Goal: Share content: Share content

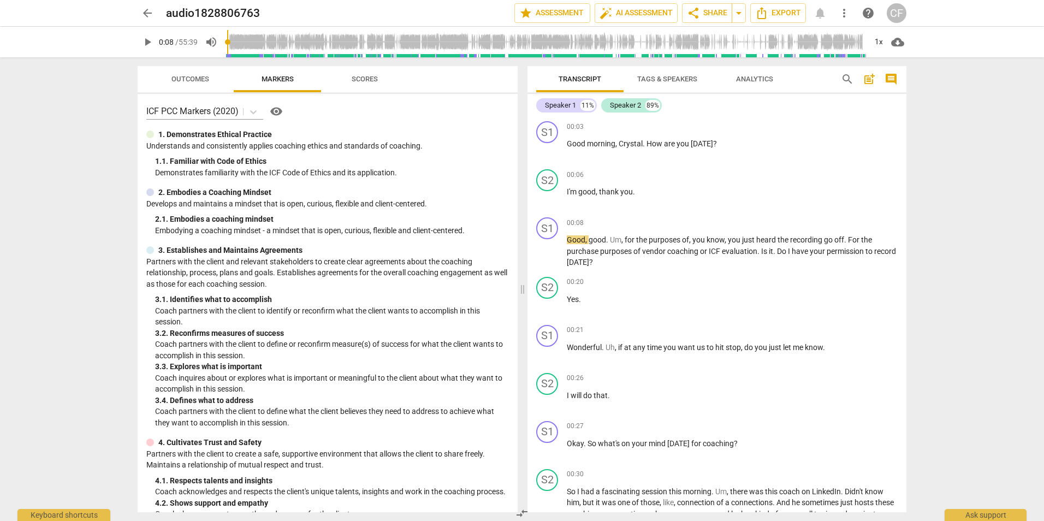
scroll to position [5076, 0]
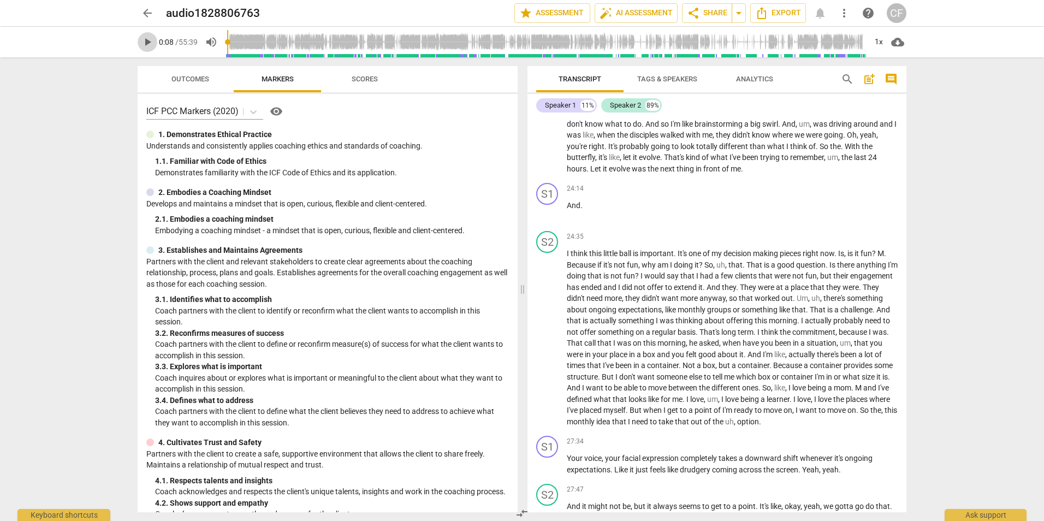
click at [147, 46] on span "play_arrow" at bounding box center [147, 41] width 13 height 13
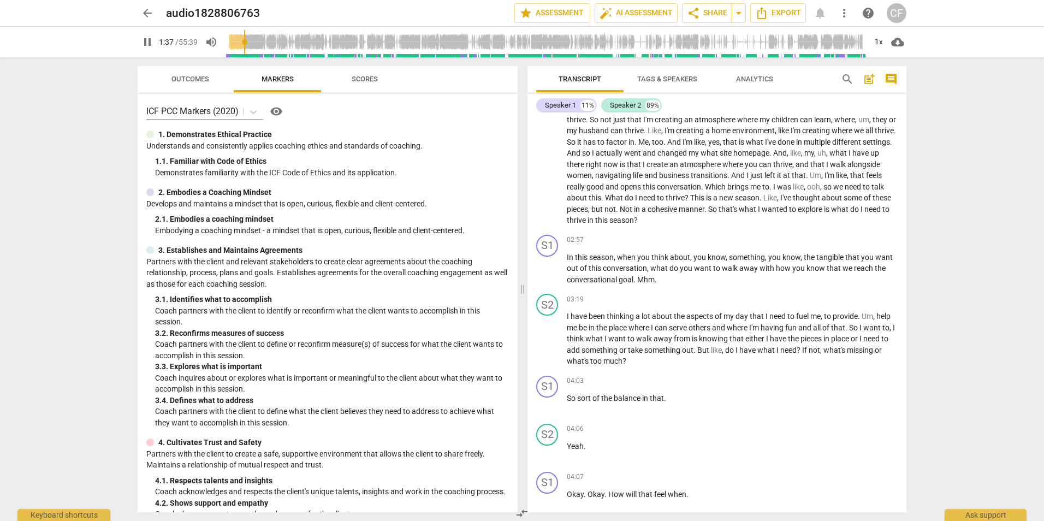
scroll to position [382, 0]
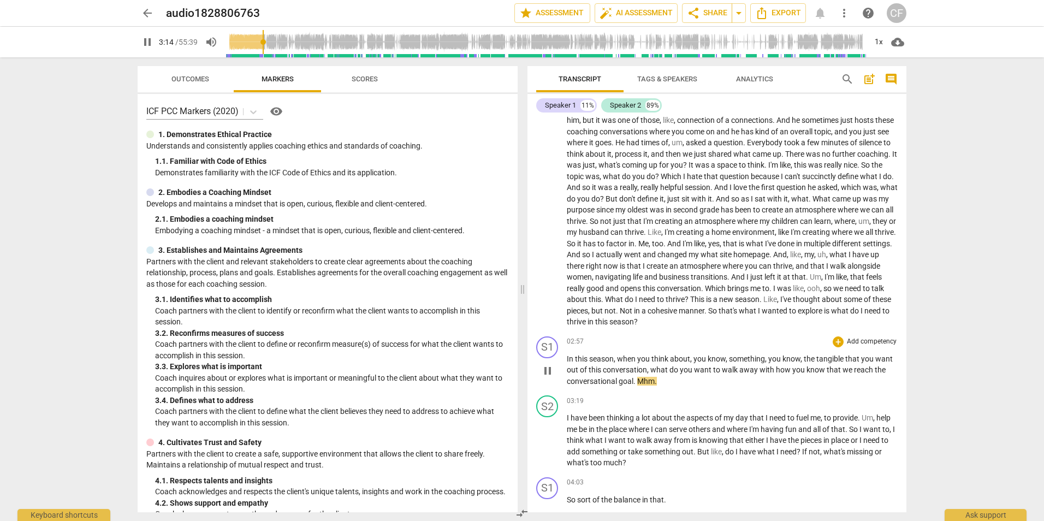
click at [656, 382] on span "." at bounding box center [655, 381] width 2 height 9
type input "196"
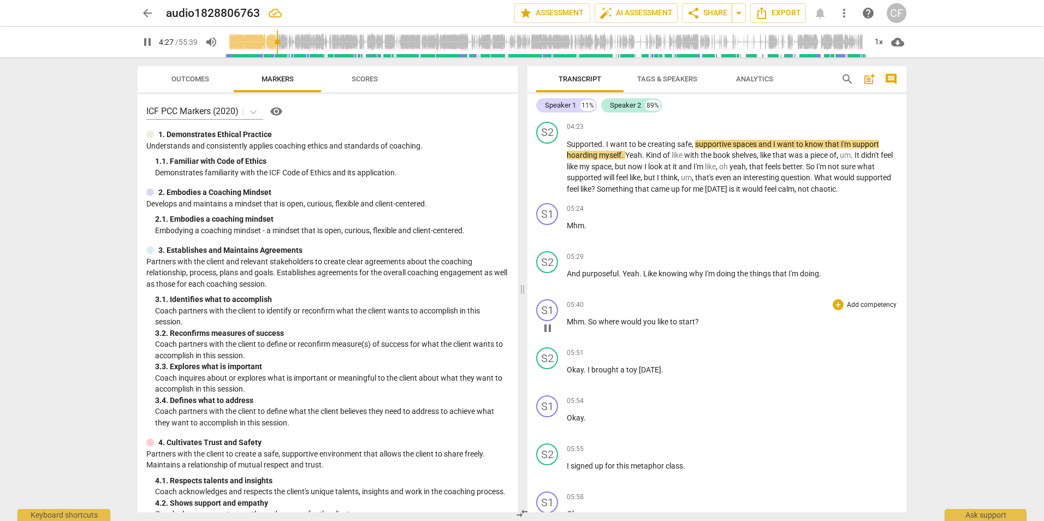
scroll to position [982, 0]
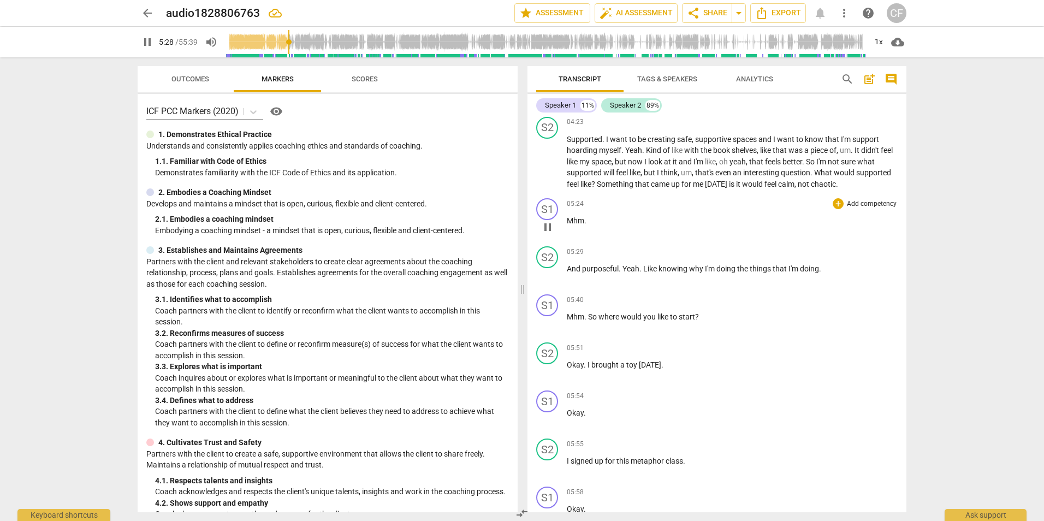
click at [612, 219] on p "Mhm ." at bounding box center [732, 220] width 331 height 11
type input "330"
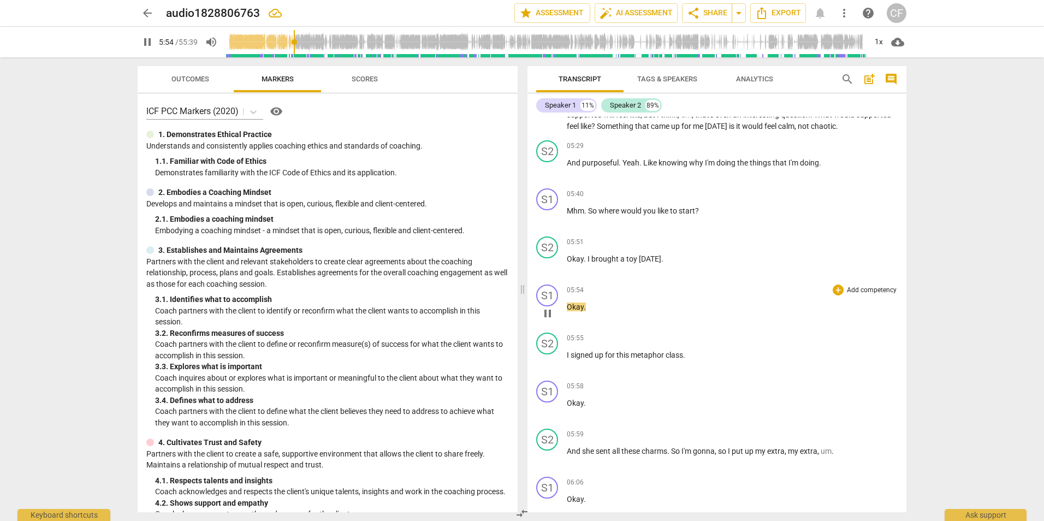
scroll to position [1092, 0]
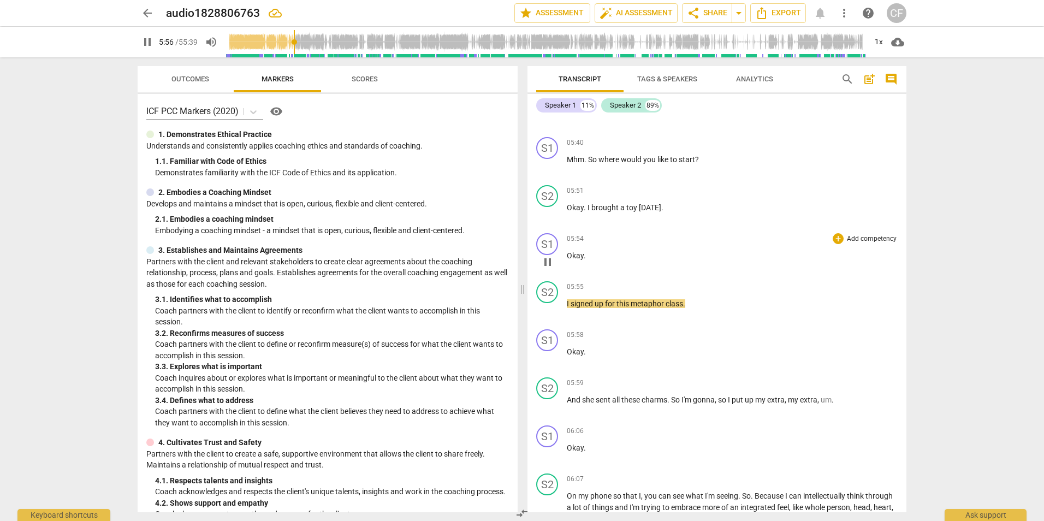
click at [615, 257] on p "Okay ." at bounding box center [732, 255] width 331 height 11
type input "358"
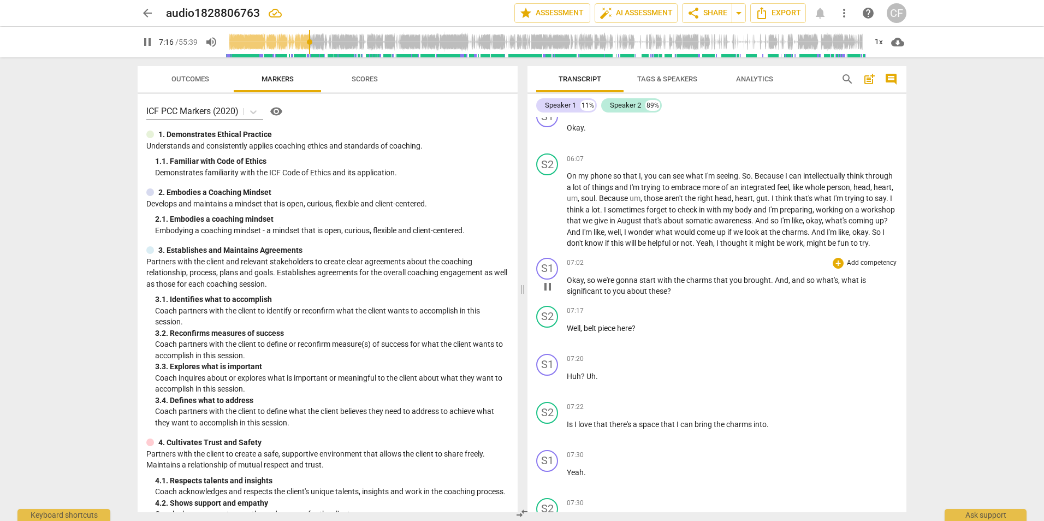
scroll to position [1419, 0]
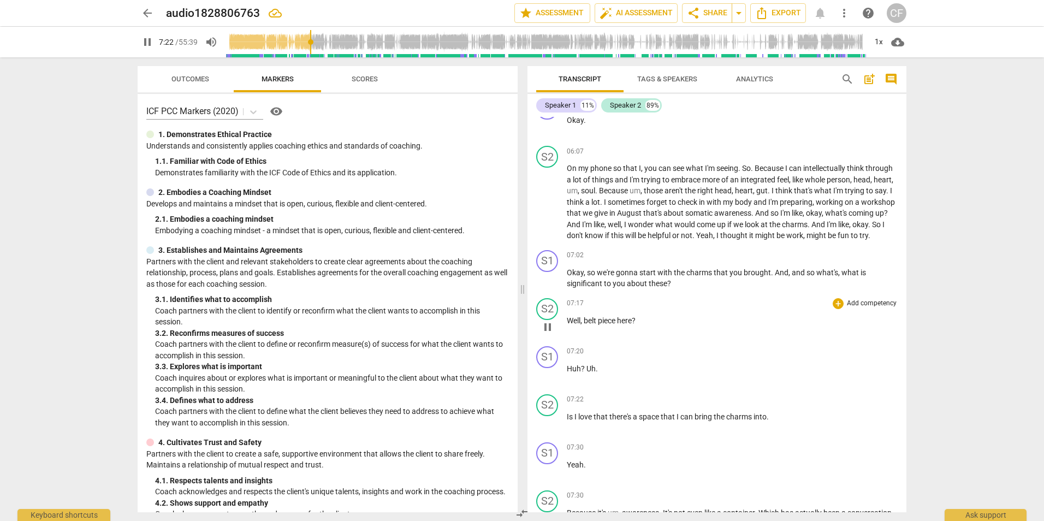
click at [597, 325] on span "belt" at bounding box center [590, 320] width 14 height 9
type input "445"
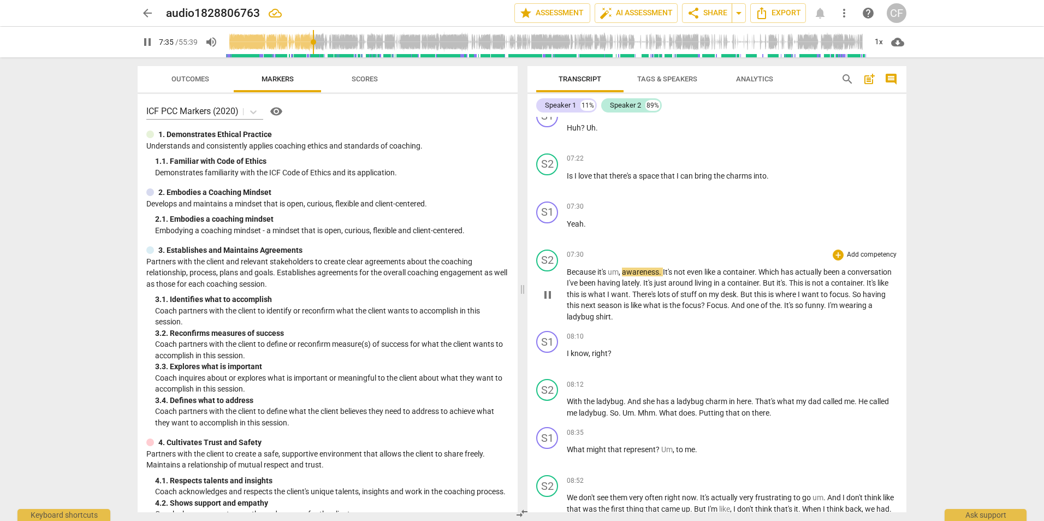
scroll to position [1657, 0]
click at [622, 136] on p "Huh ? Uh ." at bounding box center [732, 130] width 331 height 11
type input "459"
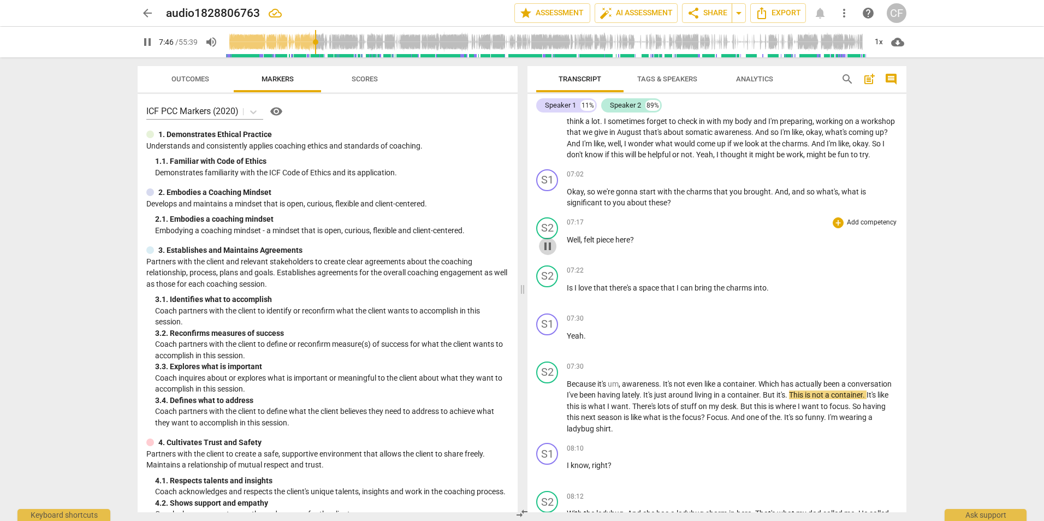
click at [548, 253] on span "pause" at bounding box center [547, 246] width 13 height 13
click at [551, 253] on span "play_arrow" at bounding box center [547, 246] width 13 height 13
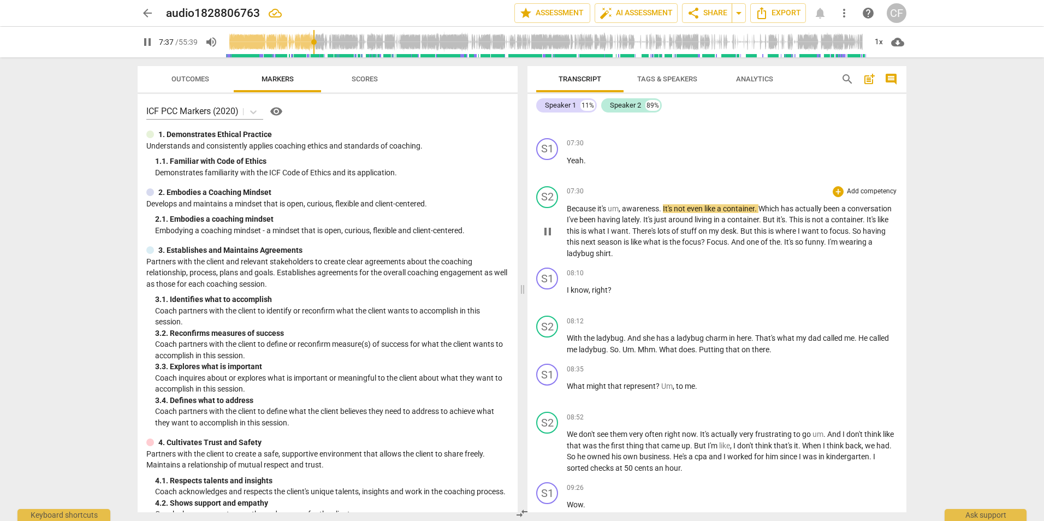
scroll to position [1718, 0]
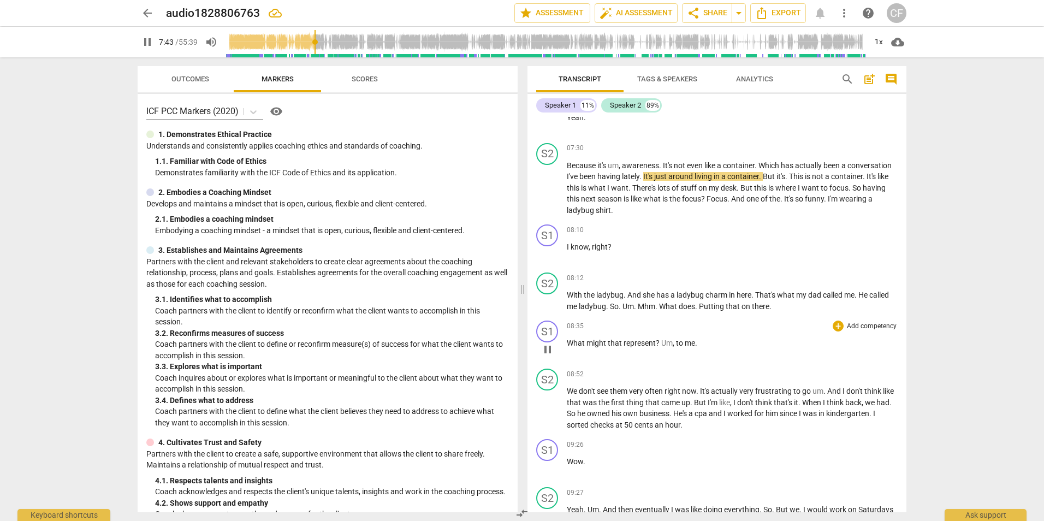
click at [702, 349] on p "What might that represent ? Um , to me ." at bounding box center [732, 342] width 331 height 11
click at [717, 349] on p "What might that represent ? Um , to me ." at bounding box center [732, 342] width 331 height 11
click at [698, 253] on p "I know , right ?" at bounding box center [732, 246] width 331 height 11
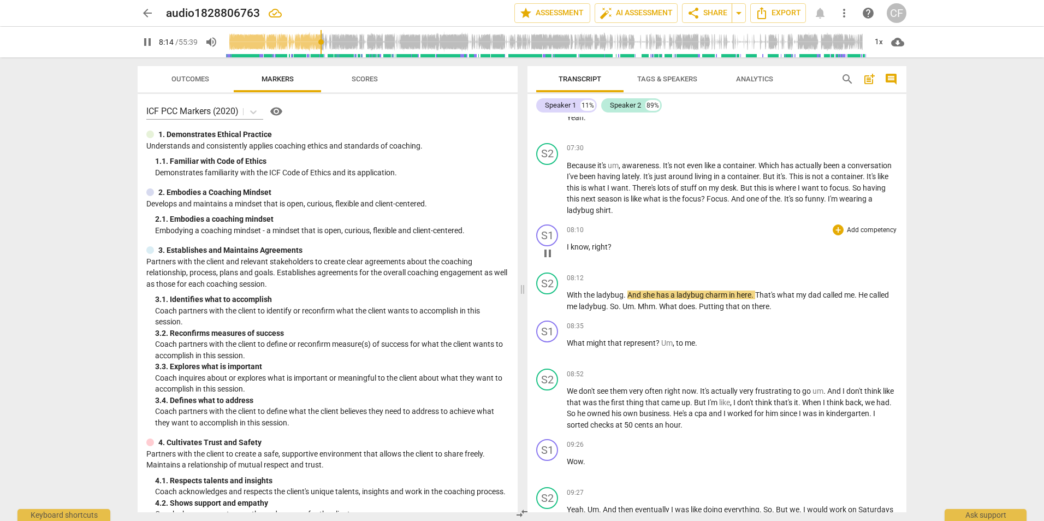
click at [632, 250] on div "08:10 + Add competency keyboard_arrow_right I know , right ?" at bounding box center [732, 243] width 331 height 39
click at [549, 308] on span "pause" at bounding box center [547, 301] width 13 height 13
type input "496"
click at [629, 253] on p "I know , right ?" at bounding box center [732, 246] width 331 height 11
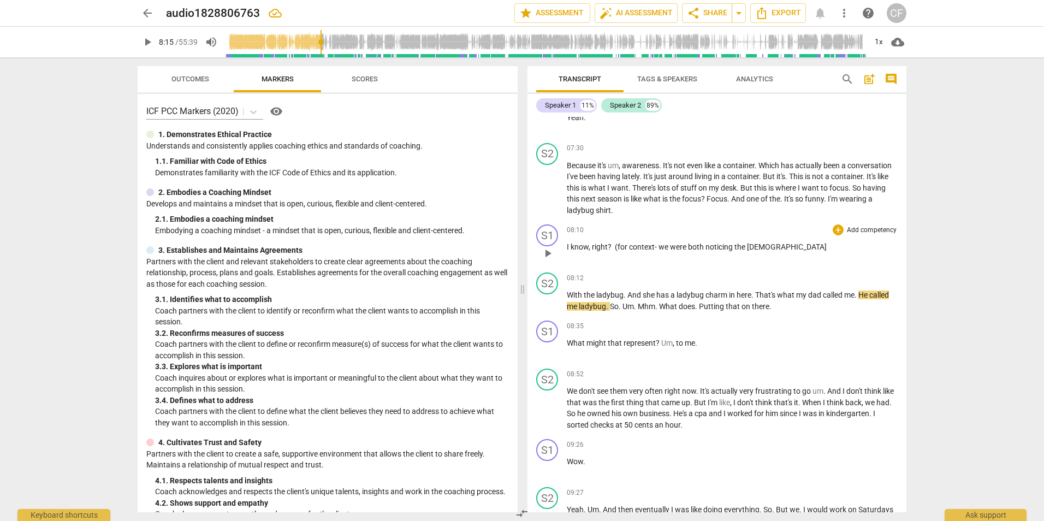
click at [781, 253] on p "I know , right ? (for context- we were both noticing the [DEMOGRAPHIC_DATA]" at bounding box center [732, 246] width 331 height 11
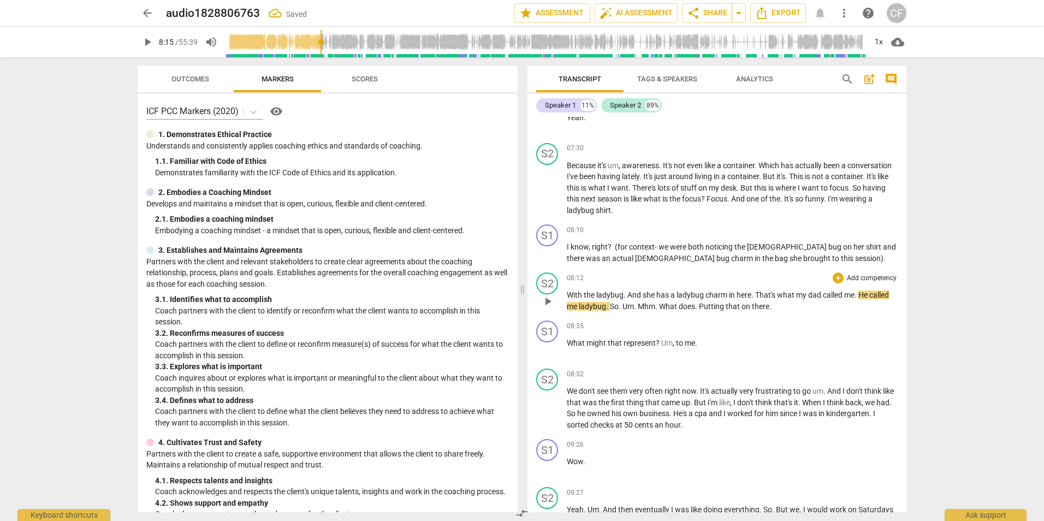
click at [551, 308] on span "play_arrow" at bounding box center [547, 301] width 13 height 13
click at [618, 251] on span "(for" at bounding box center [620, 246] width 14 height 9
click at [546, 356] on span "pause" at bounding box center [547, 349] width 13 height 13
click at [546, 356] on span "play_arrow" at bounding box center [547, 349] width 13 height 13
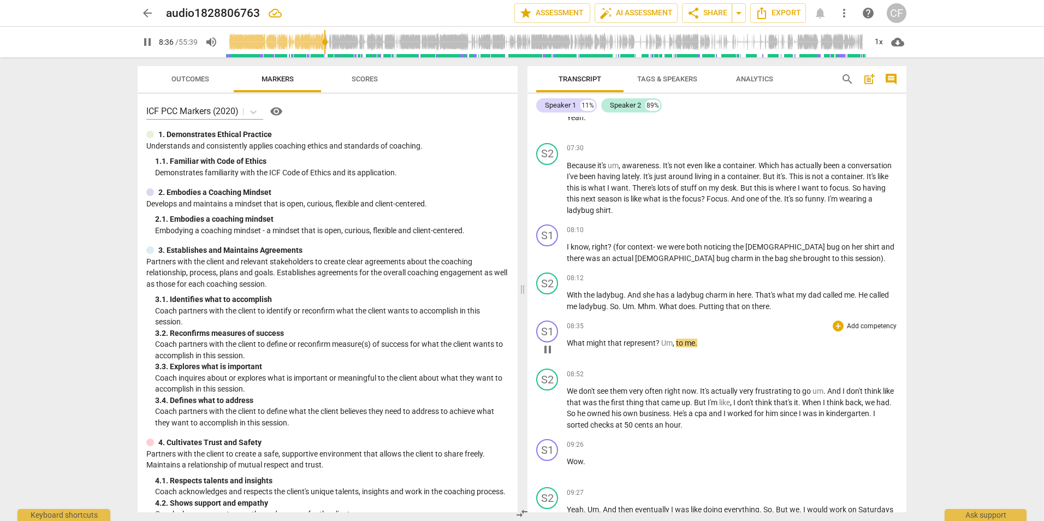
click at [708, 349] on p "What might that represent ? Um , to me ." at bounding box center [732, 342] width 331 height 11
type input "518"
click at [544, 356] on span "pause" at bounding box center [547, 349] width 13 height 13
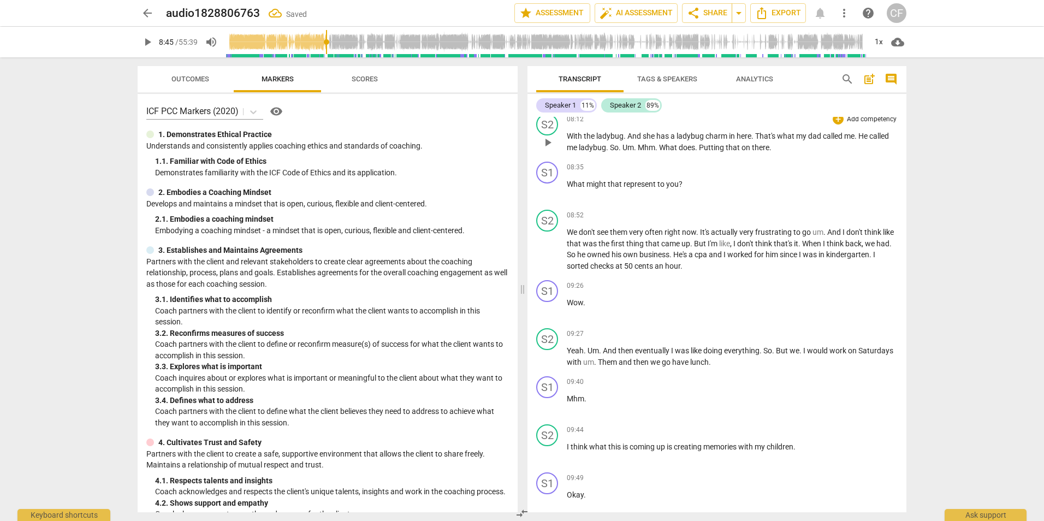
scroll to position [1882, 0]
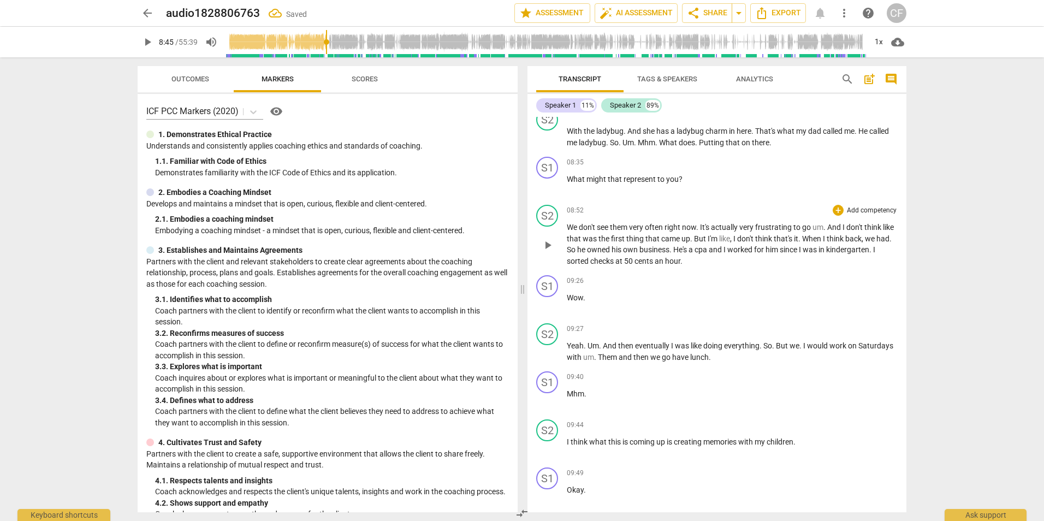
click at [546, 252] on span "play_arrow" at bounding box center [547, 245] width 13 height 13
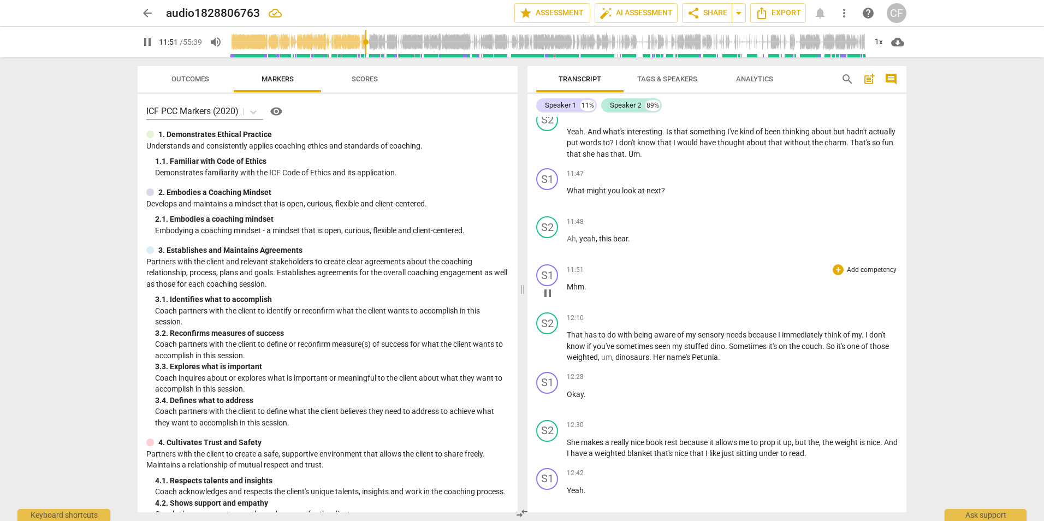
scroll to position [2701, 0]
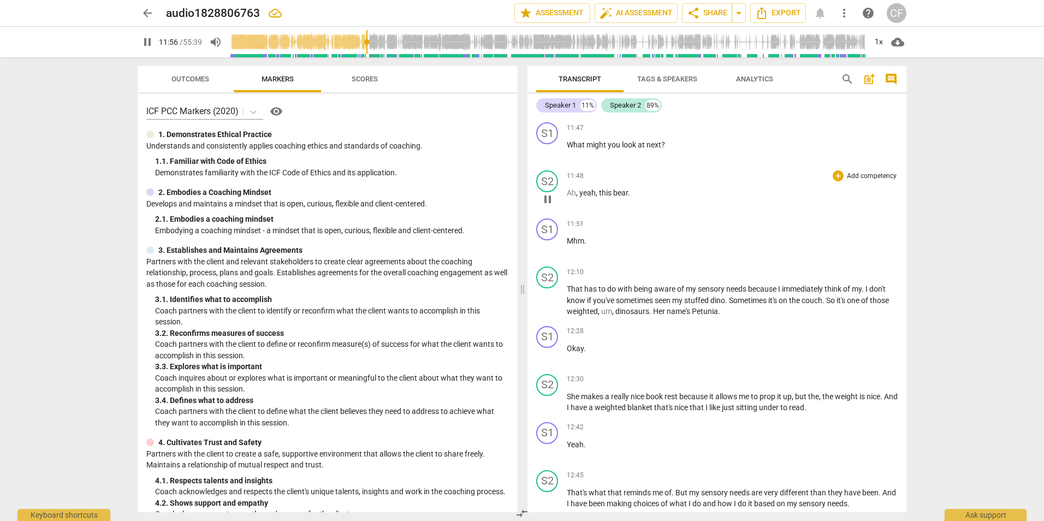
click at [580, 197] on span "yeah" at bounding box center [587, 192] width 16 height 9
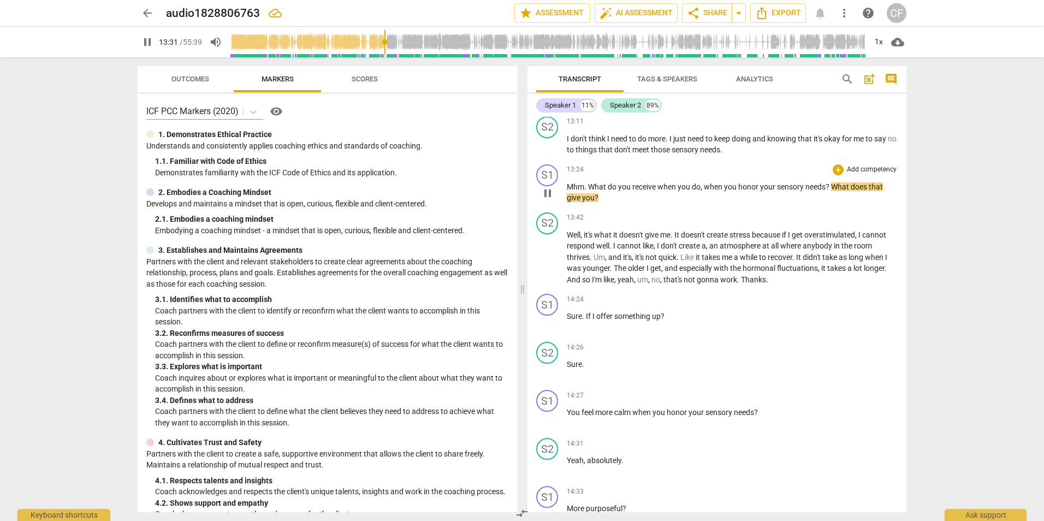
scroll to position [3356, 0]
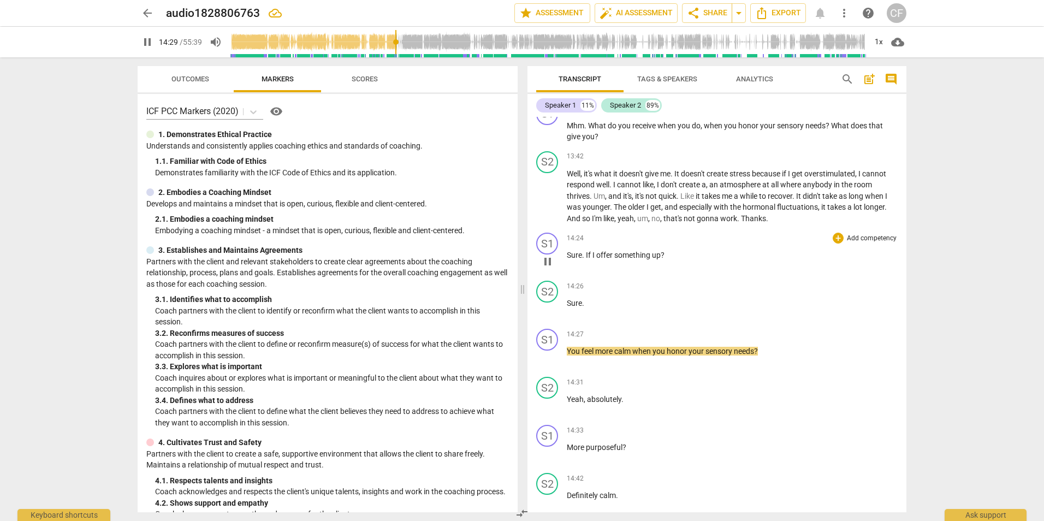
click at [585, 259] on span "." at bounding box center [584, 255] width 4 height 9
type input "870"
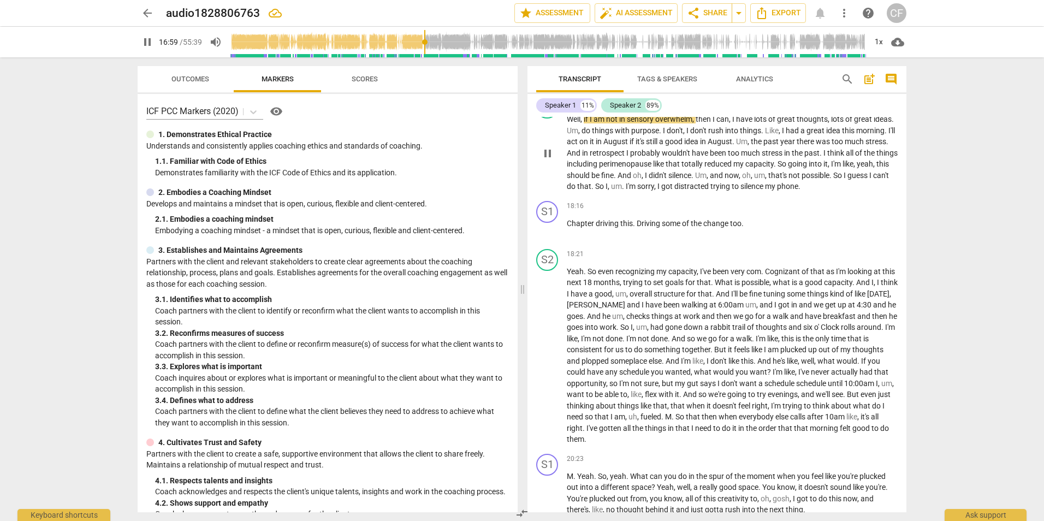
scroll to position [4120, 0]
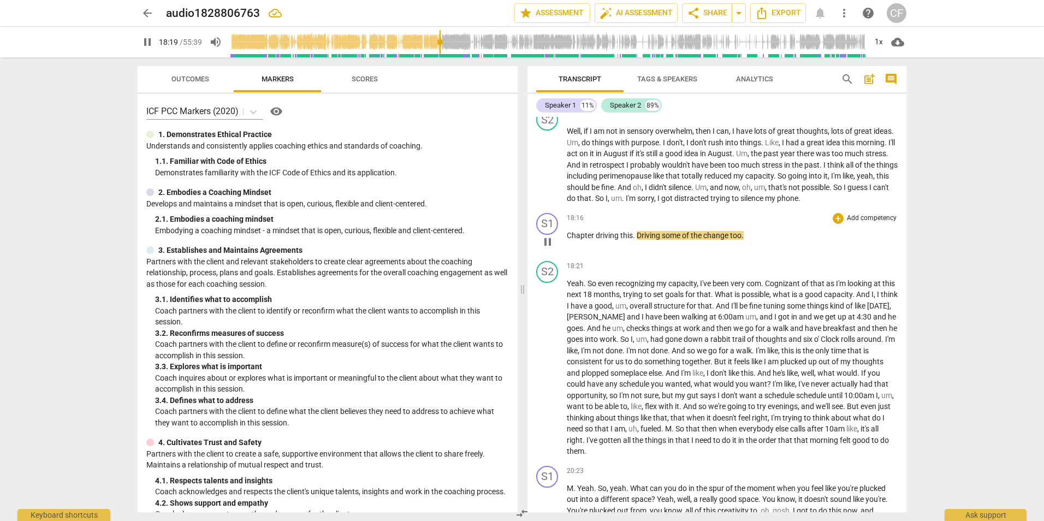
click at [567, 241] on p "Chapter driving this . Driving some of the change too ." at bounding box center [732, 235] width 331 height 11
click at [549, 248] on span "pause" at bounding box center [547, 241] width 13 height 13
type input "1101"
click at [568, 240] on span "Chapter" at bounding box center [581, 235] width 29 height 9
click at [801, 192] on span "possible" at bounding box center [815, 187] width 28 height 9
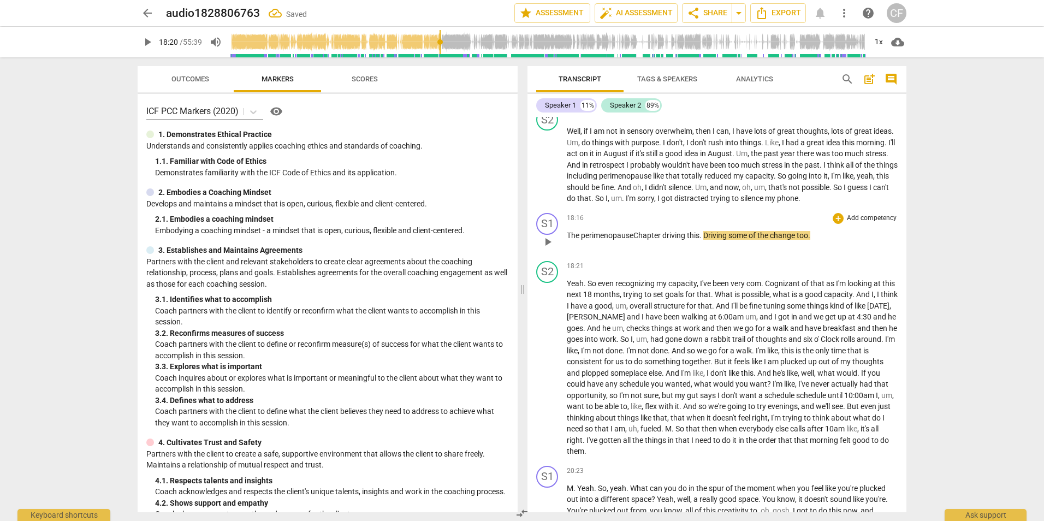
click at [549, 248] on span "play_arrow" at bounding box center [547, 241] width 13 height 13
click at [559, 236] on div "S1 play_arrow pause" at bounding box center [551, 232] width 31 height 39
click at [550, 248] on span "pause" at bounding box center [547, 241] width 13 height 13
click at [549, 248] on span "play_arrow" at bounding box center [547, 241] width 13 height 13
click at [549, 172] on span "pause" at bounding box center [547, 165] width 13 height 13
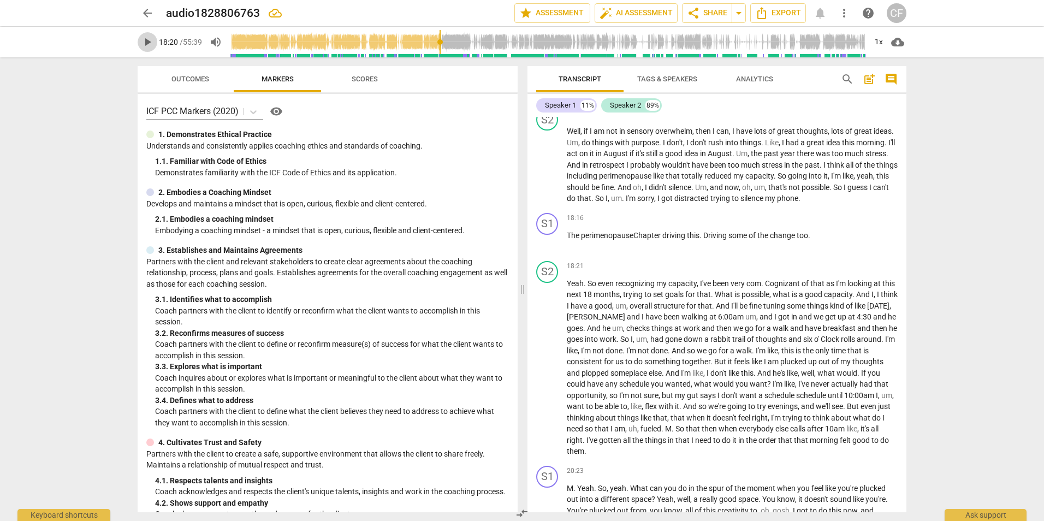
click at [150, 45] on span "play_arrow" at bounding box center [147, 41] width 13 height 13
drag, startPoint x: 443, startPoint y: 42, endPoint x: 436, endPoint y: 43, distance: 6.6
click at [436, 43] on input "range" at bounding box center [548, 42] width 636 height 35
click at [142, 41] on span "pause" at bounding box center [147, 41] width 13 height 13
click at [148, 44] on span "play_arrow" at bounding box center [147, 41] width 13 height 13
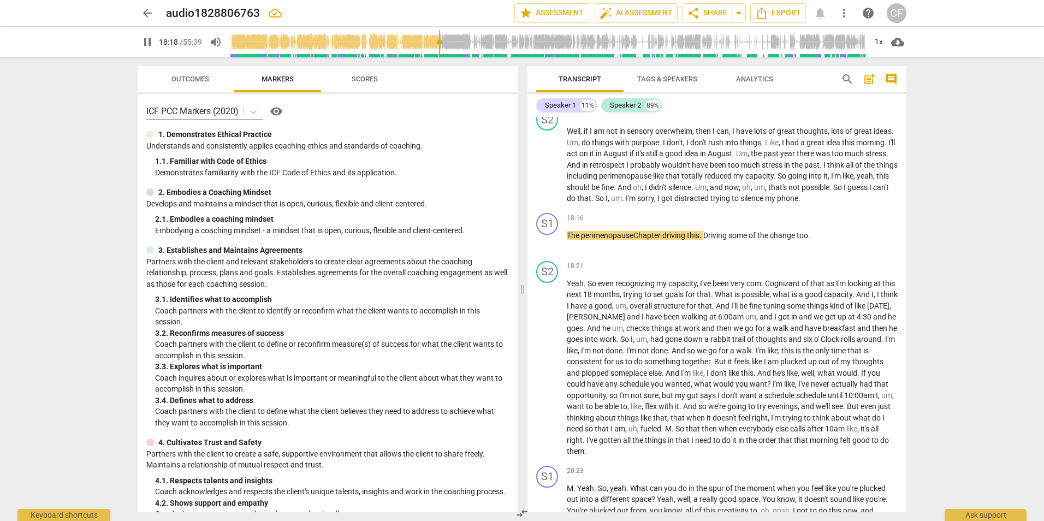
click at [148, 44] on span "pause" at bounding box center [147, 41] width 13 height 13
type input "1098"
click at [641, 240] on span "perimenopause Chapter" at bounding box center [622, 235] width 83 height 9
click at [145, 41] on span "play_arrow" at bounding box center [147, 41] width 13 height 13
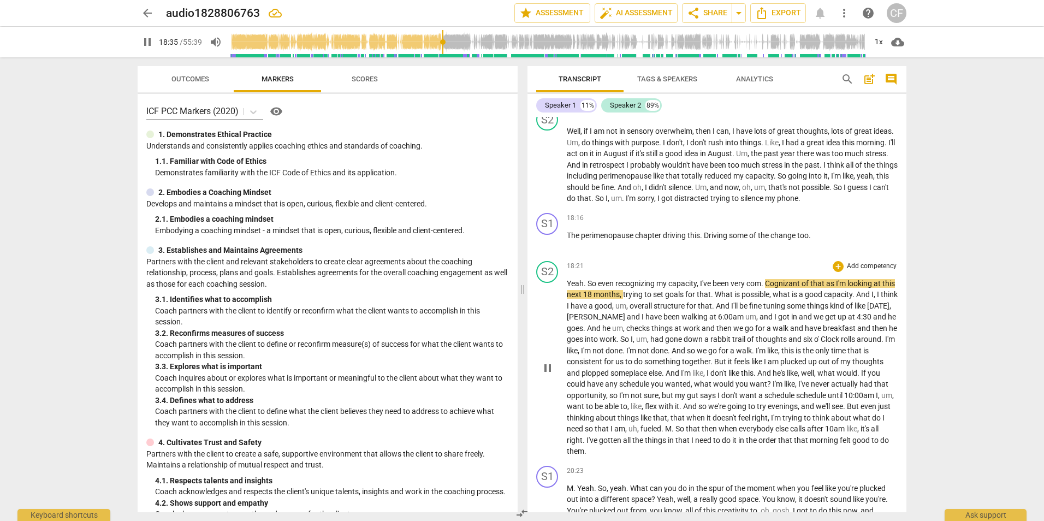
click at [775, 288] on span "Cognizant" at bounding box center [783, 283] width 37 height 9
type input "1117"
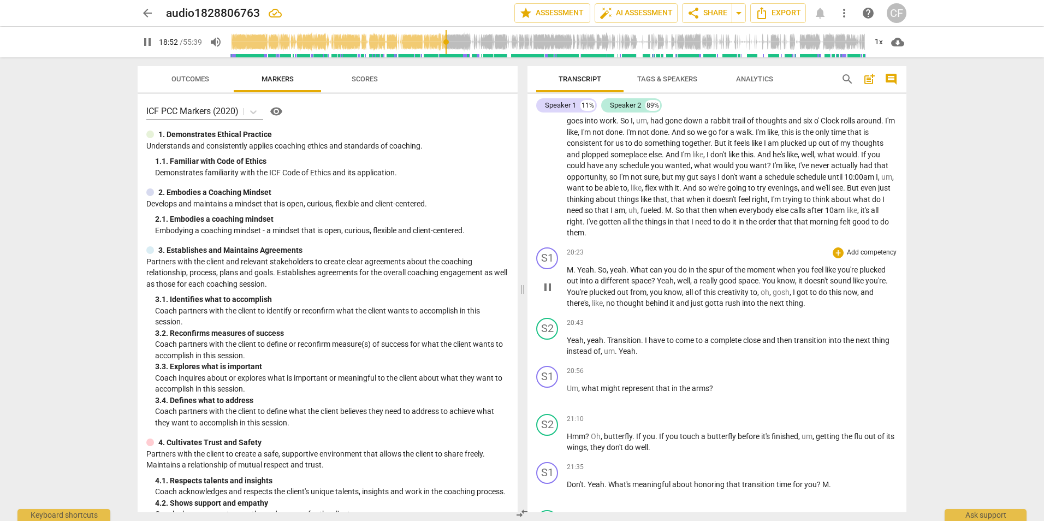
scroll to position [4284, 0]
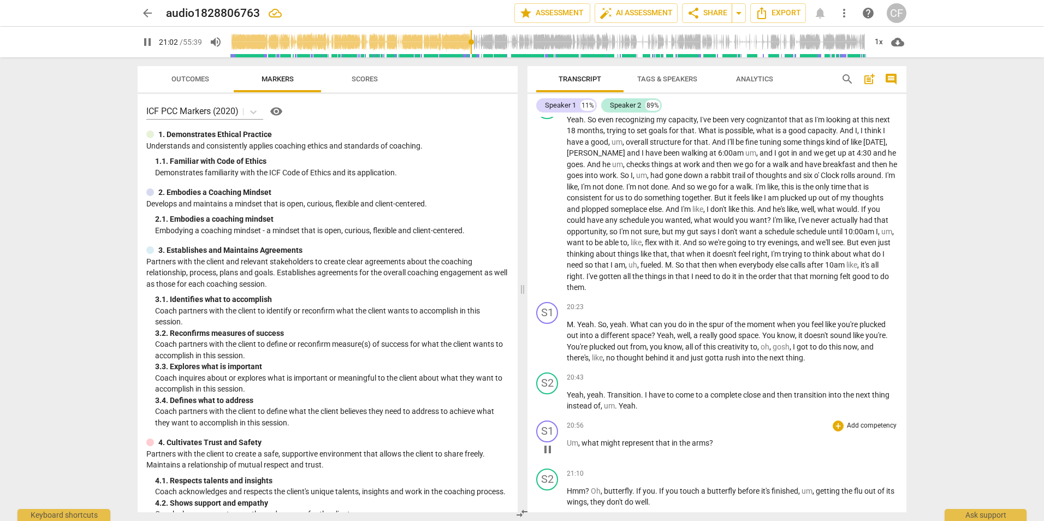
click at [693, 447] on span "arms" at bounding box center [700, 442] width 17 height 9
type input "1264"
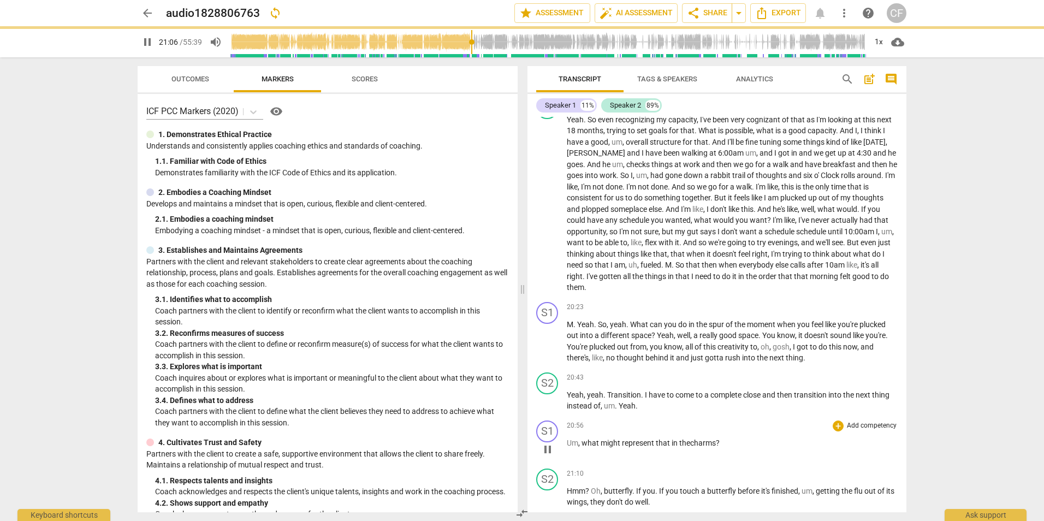
click at [582, 447] on span "what" at bounding box center [590, 442] width 19 height 9
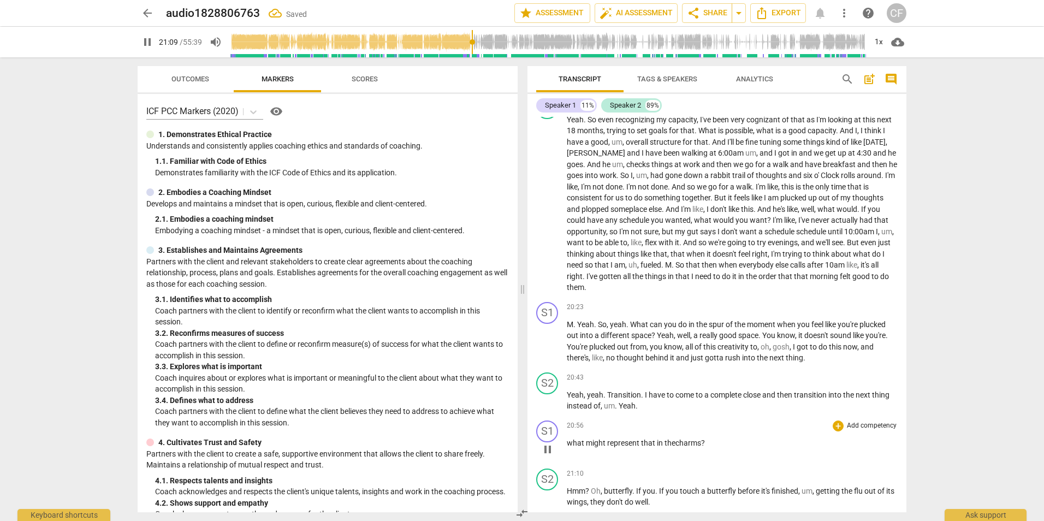
scroll to position [4447, 0]
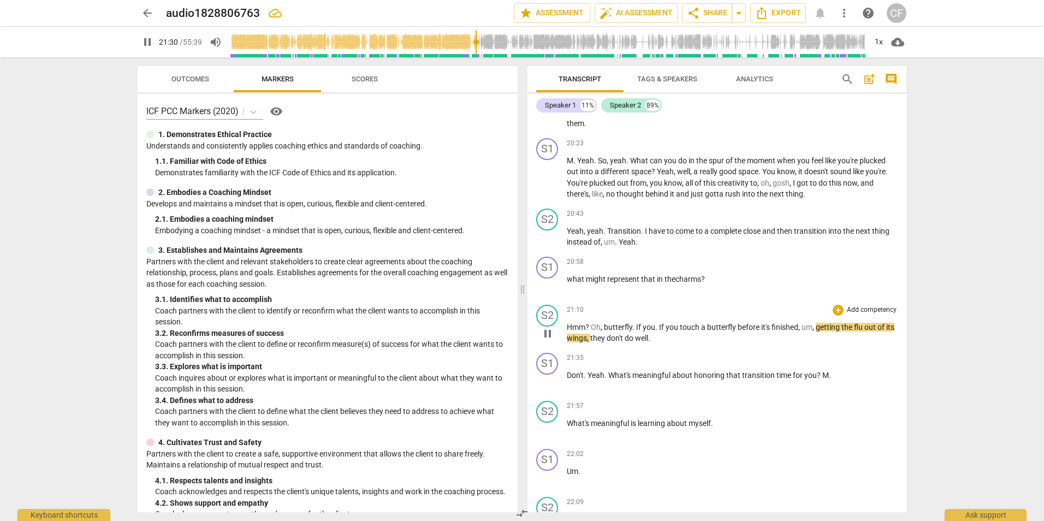
click at [862, 331] on span "flu" at bounding box center [859, 327] width 10 height 9
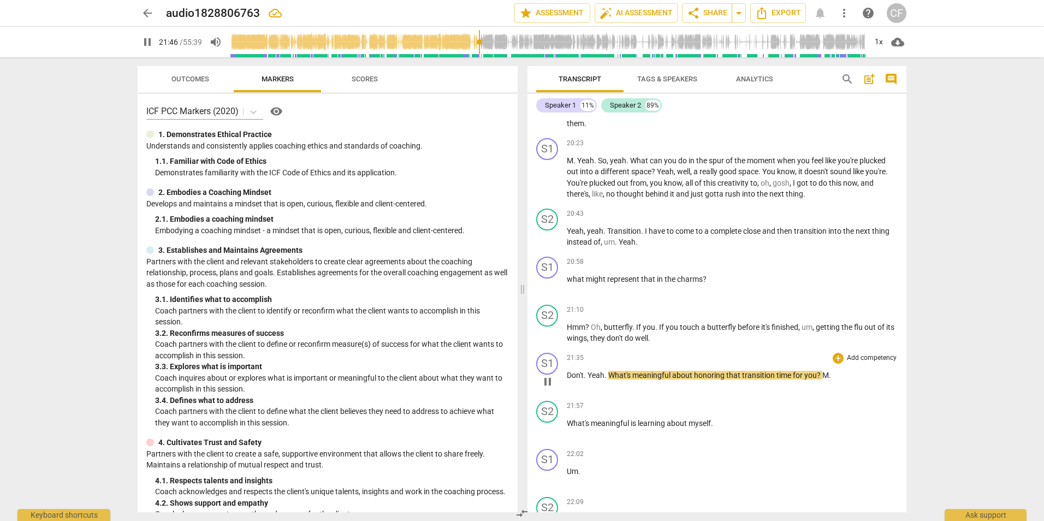
click at [860, 381] on p "Don't . Yeah . What's meaningful about honoring that transition time for you ? …" at bounding box center [732, 375] width 331 height 11
type input "1307"
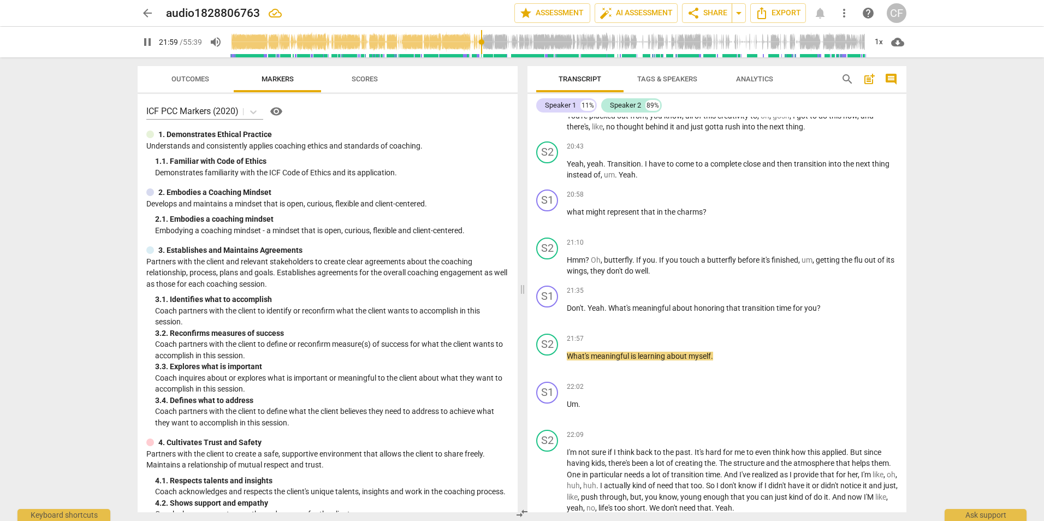
scroll to position [4611, 0]
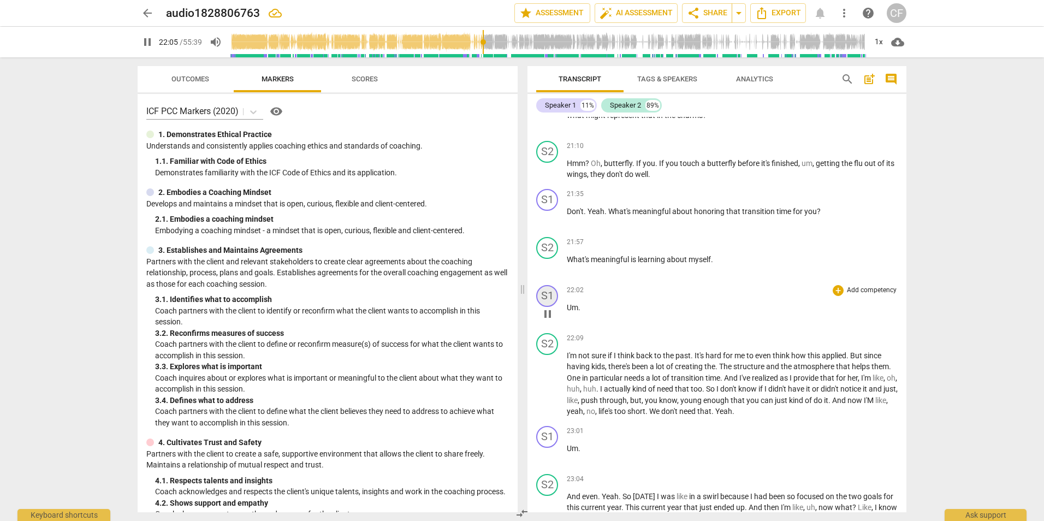
click at [544, 307] on div "S1" at bounding box center [547, 296] width 22 height 22
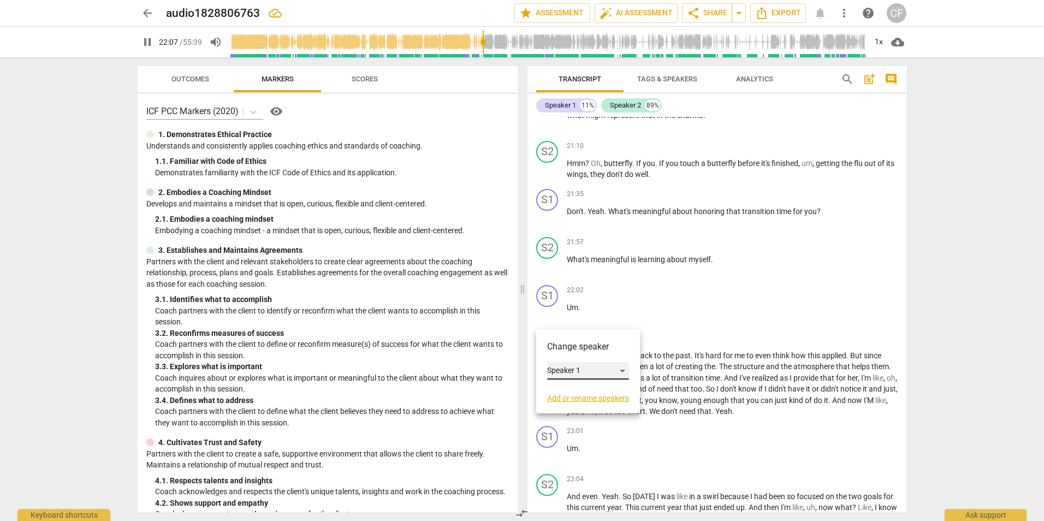
click at [627, 367] on div "Speaker 1" at bounding box center [588, 370] width 82 height 17
click at [594, 389] on li "Speaker 2" at bounding box center [588, 391] width 83 height 21
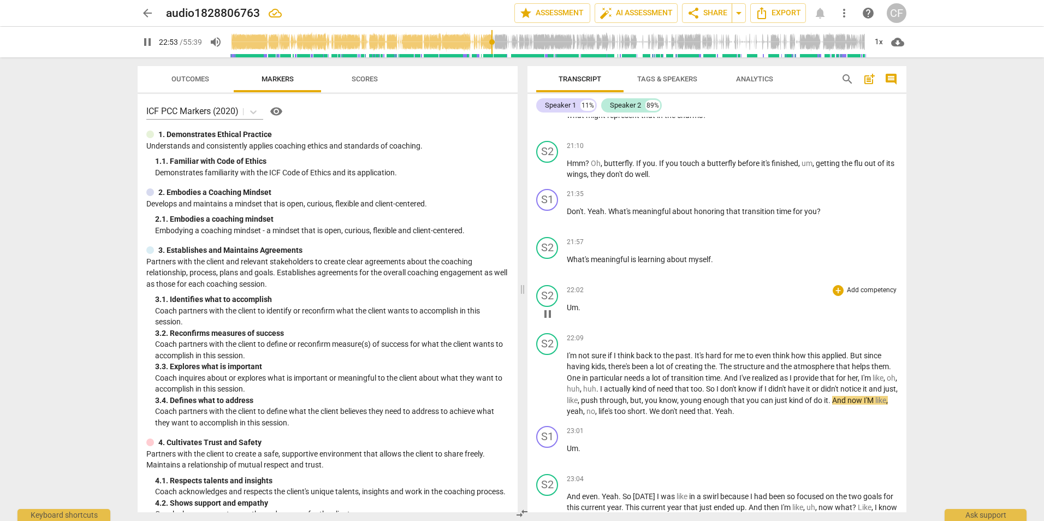
scroll to position [4775, 0]
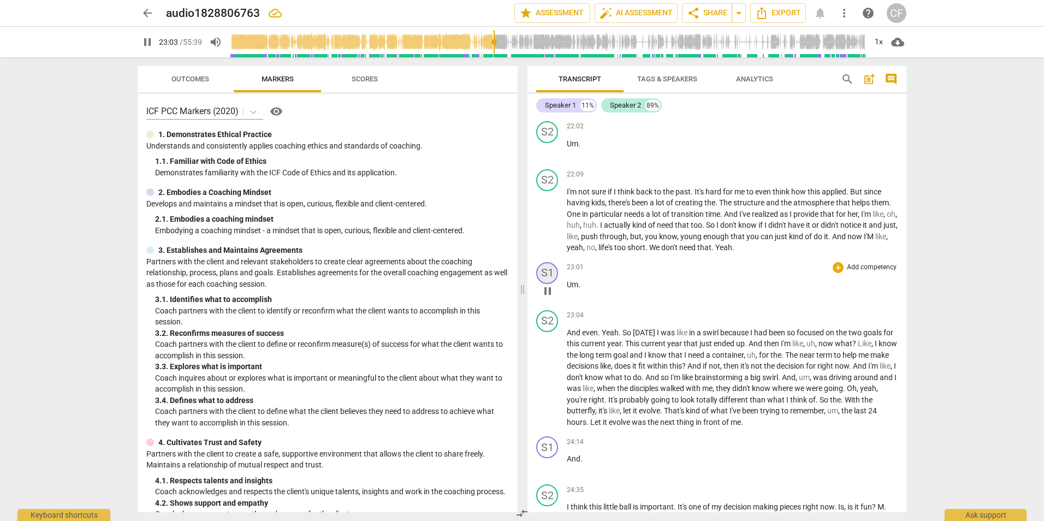
click at [552, 284] on div "S1" at bounding box center [547, 273] width 22 height 22
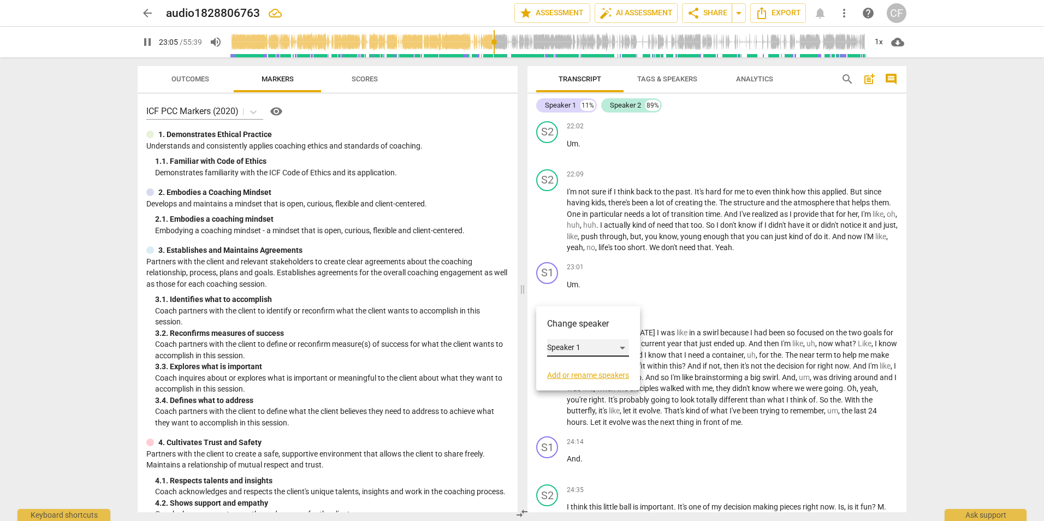
click at [624, 346] on div "Speaker 1" at bounding box center [588, 347] width 82 height 17
click at [593, 363] on li "Speaker 2" at bounding box center [588, 368] width 83 height 21
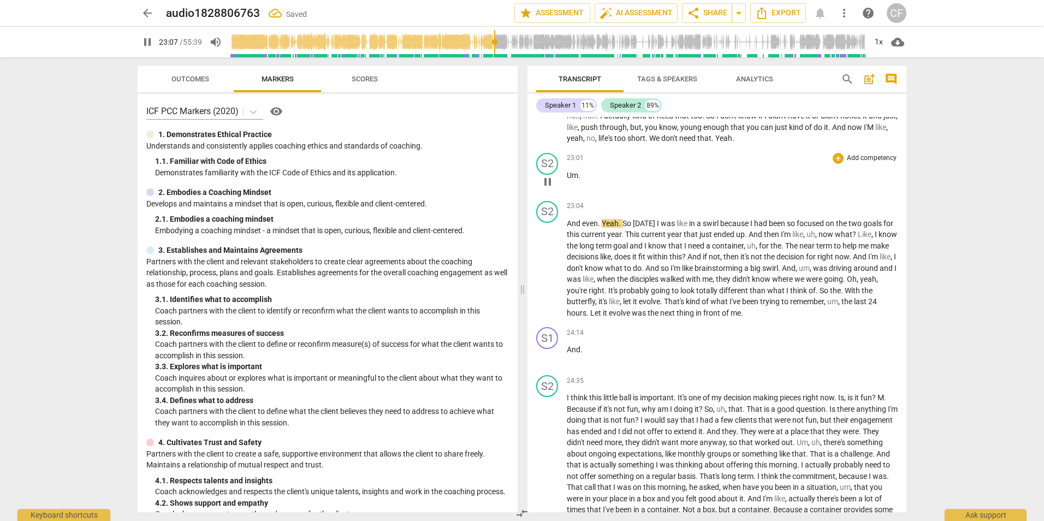
scroll to position [4939, 0]
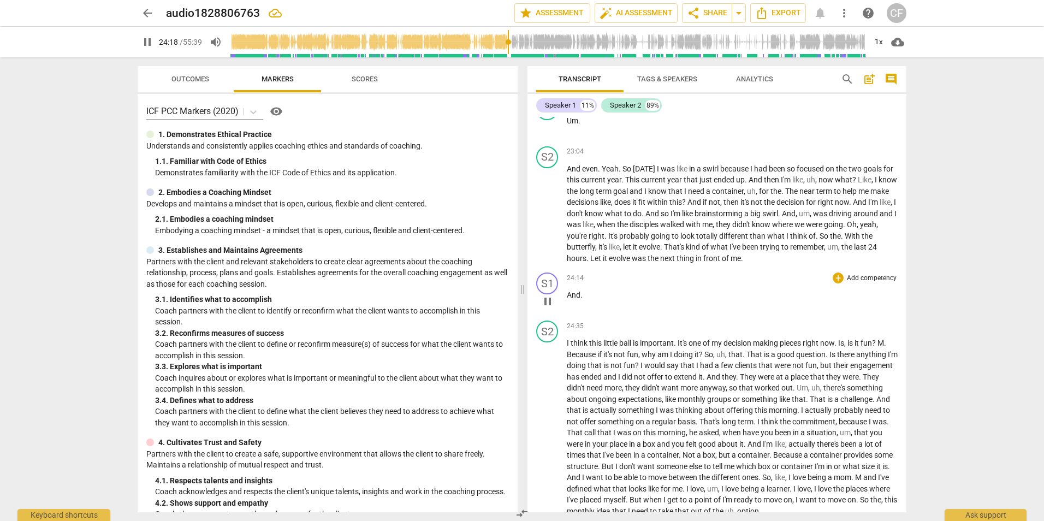
click at [607, 311] on div "24:14 + Add competency keyboard_arrow_right And ." at bounding box center [732, 291] width 331 height 39
click at [581, 299] on span "." at bounding box center [581, 294] width 2 height 9
type input "1461"
click at [551, 434] on span "pause" at bounding box center [547, 427] width 13 height 13
click at [551, 434] on span "play_arrow" at bounding box center [547, 427] width 13 height 13
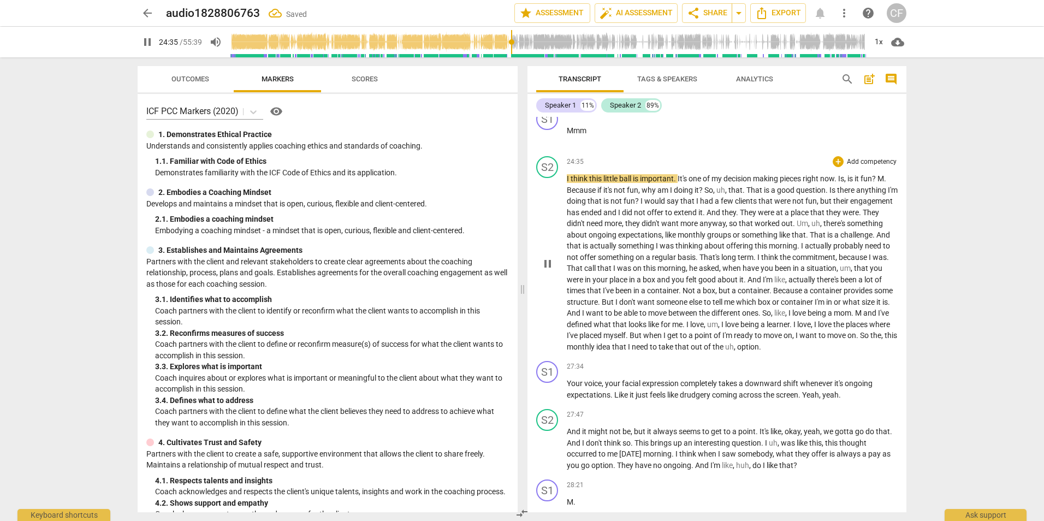
scroll to position [5157, 0]
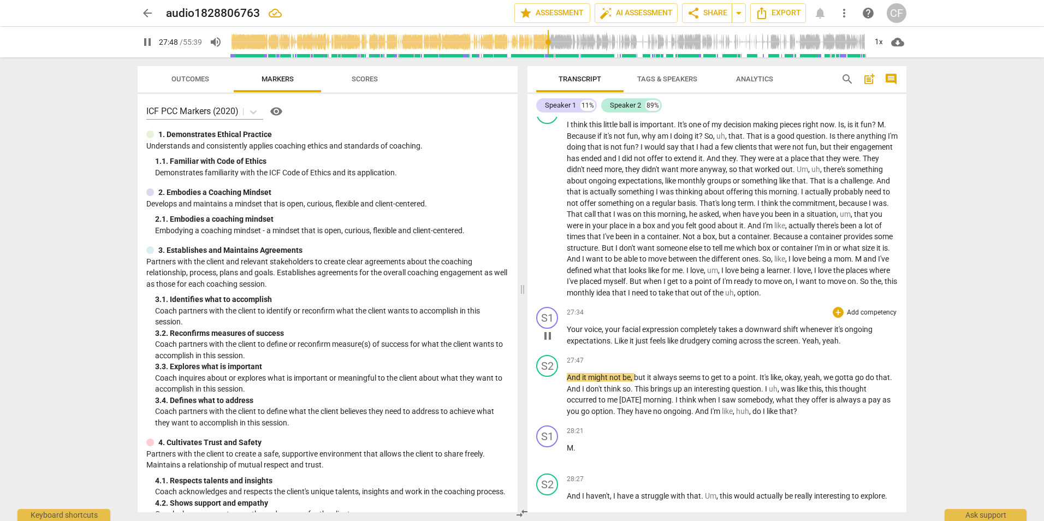
click at [808, 345] on span "Yeah" at bounding box center [810, 340] width 17 height 9
click at [802, 345] on span "." at bounding box center [800, 340] width 4 height 9
click at [810, 345] on span "Yeah" at bounding box center [810, 340] width 17 height 9
click at [807, 345] on span "Yeah" at bounding box center [810, 340] width 17 height 9
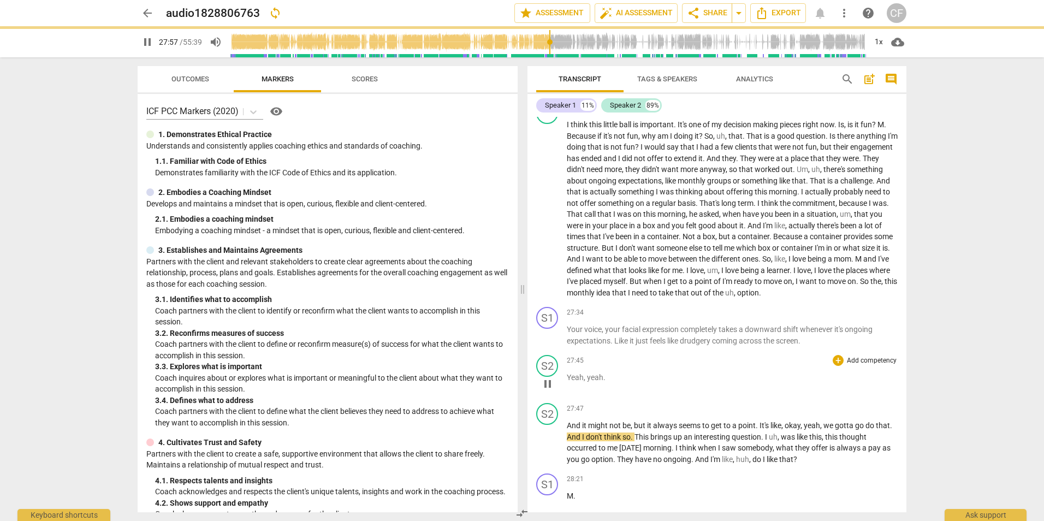
click at [589, 382] on span "yeah" at bounding box center [595, 377] width 16 height 9
click at [591, 382] on span "yeah" at bounding box center [595, 377] width 16 height 9
click at [585, 382] on span "," at bounding box center [584, 377] width 3 height 9
click at [587, 382] on span "yeah" at bounding box center [595, 377] width 16 height 9
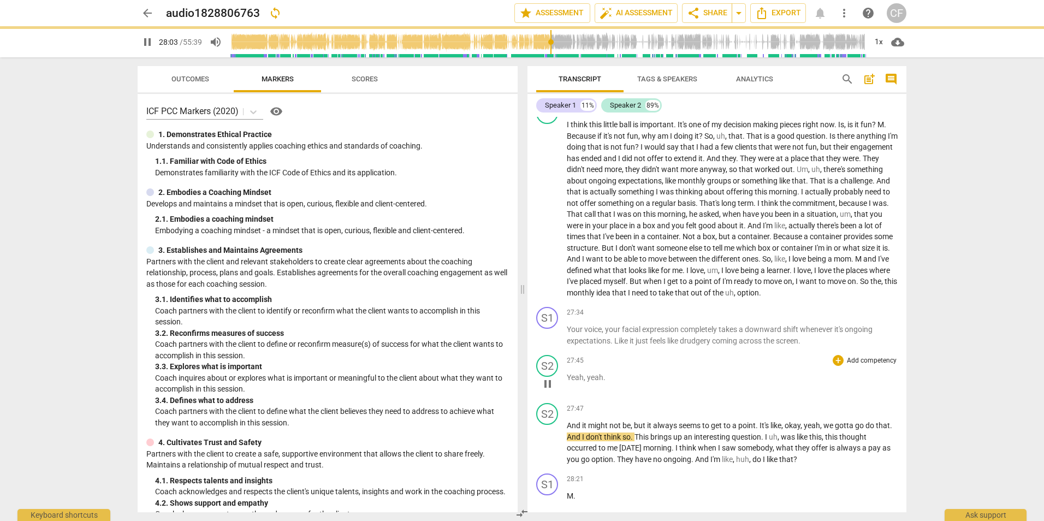
click at [587, 382] on span "yeah" at bounding box center [595, 377] width 16 height 9
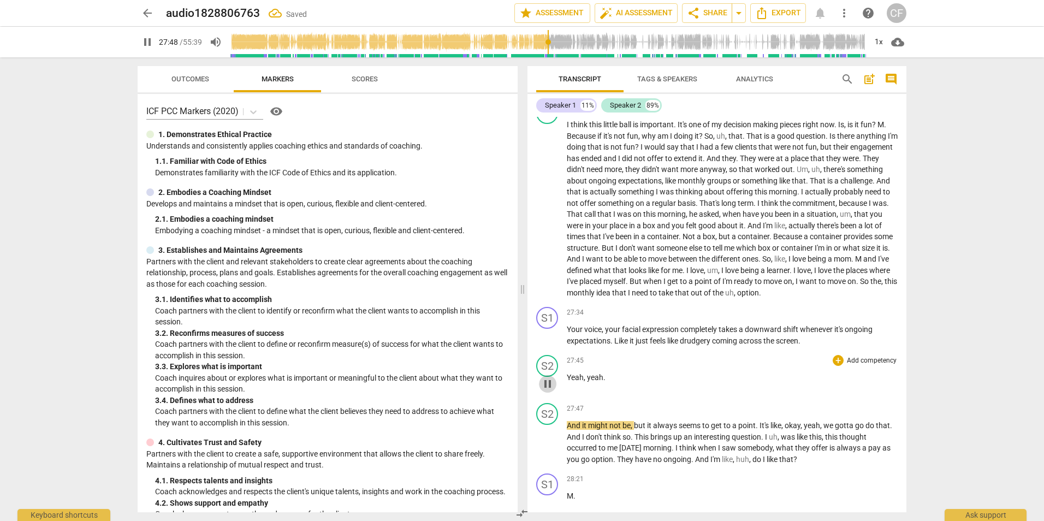
click at [552, 390] on span "pause" at bounding box center [547, 383] width 13 height 13
click at [587, 382] on span "yeah" at bounding box center [595, 377] width 16 height 9
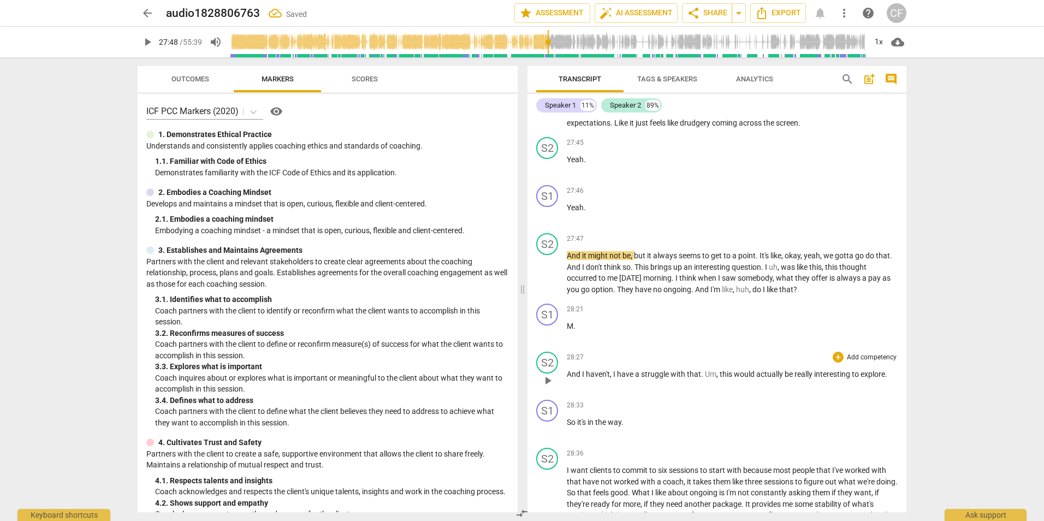
scroll to position [5375, 0]
click at [549, 279] on span "play_arrow" at bounding box center [547, 272] width 13 height 13
click at [577, 331] on p "M ." at bounding box center [732, 325] width 331 height 11
type input "1704"
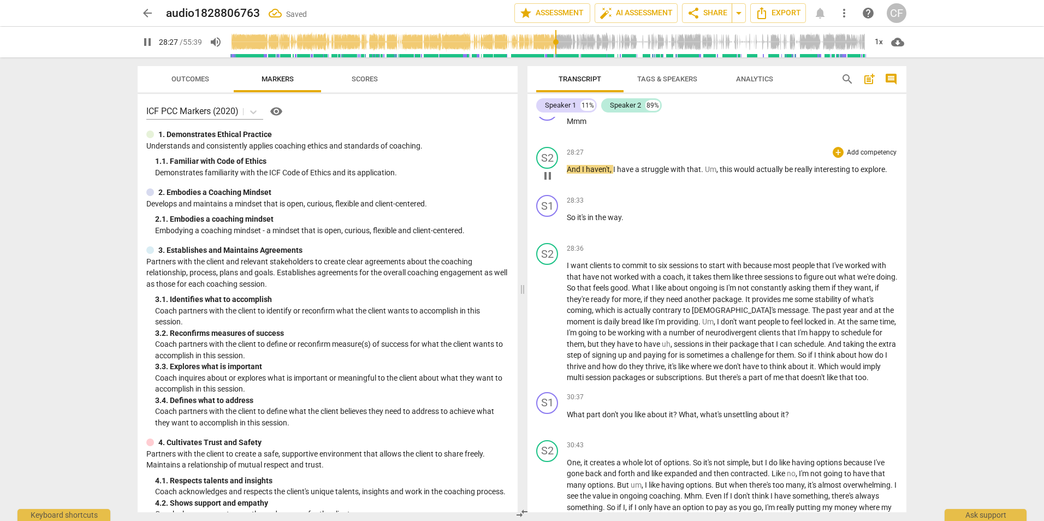
scroll to position [5648, 0]
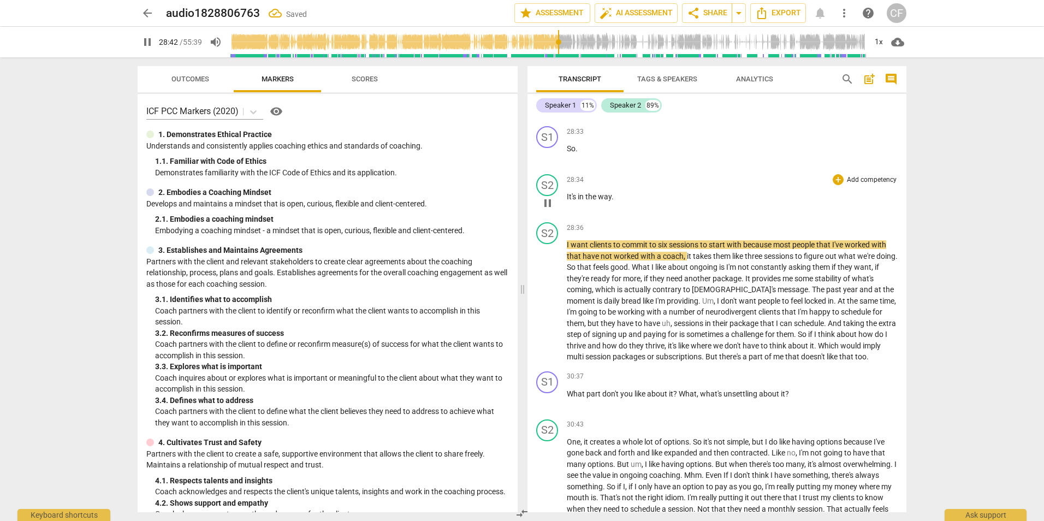
click at [572, 201] on span "It's" at bounding box center [572, 196] width 11 height 9
click at [564, 210] on div "play_arrow pause" at bounding box center [553, 203] width 28 height 14
click at [577, 153] on span "." at bounding box center [576, 148] width 2 height 9
click at [551, 148] on div "S1" at bounding box center [547, 137] width 22 height 22
click at [621, 224] on div "Speaker 1" at bounding box center [588, 223] width 82 height 17
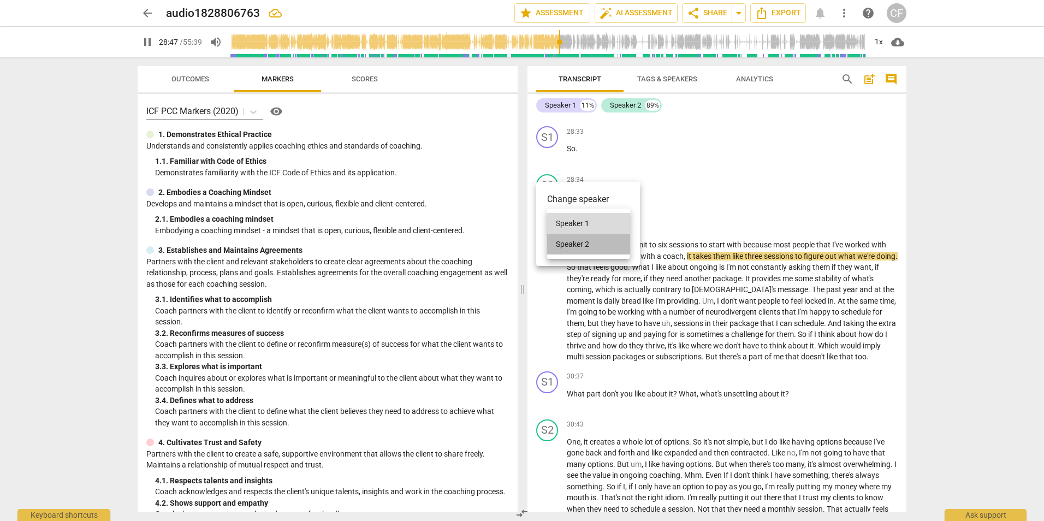
click at [592, 240] on li "Speaker 2" at bounding box center [588, 244] width 83 height 21
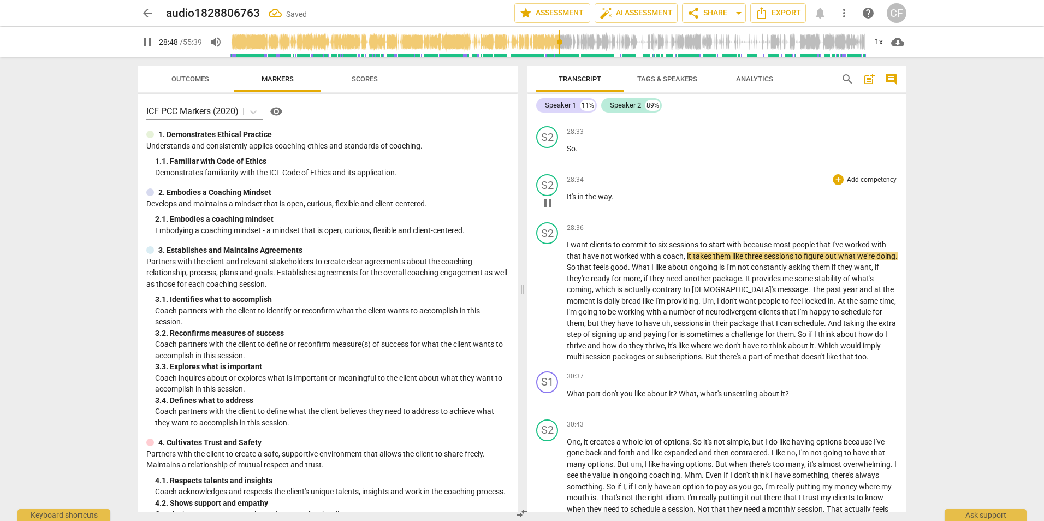
click at [567, 201] on span "It's" at bounding box center [572, 196] width 11 height 9
type input "1731"
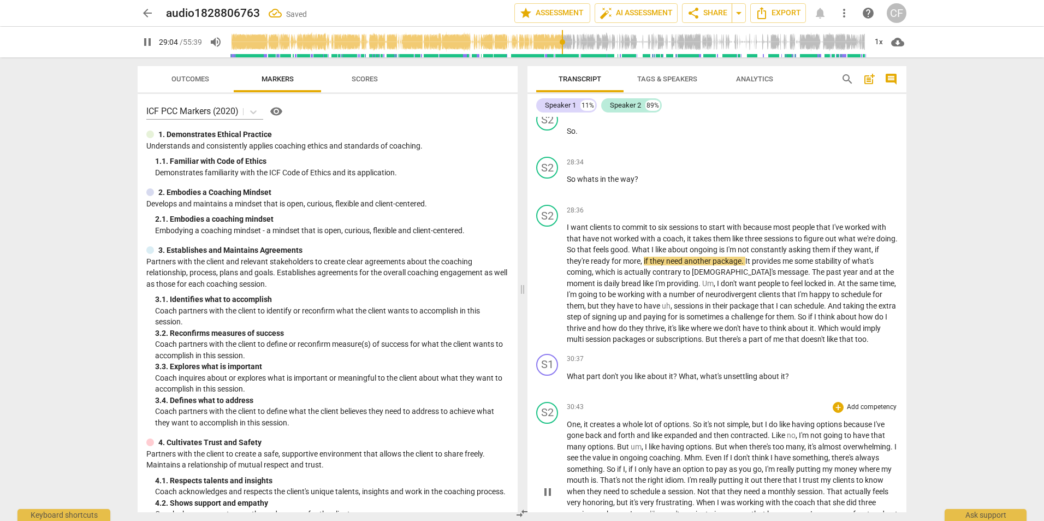
scroll to position [5594, 0]
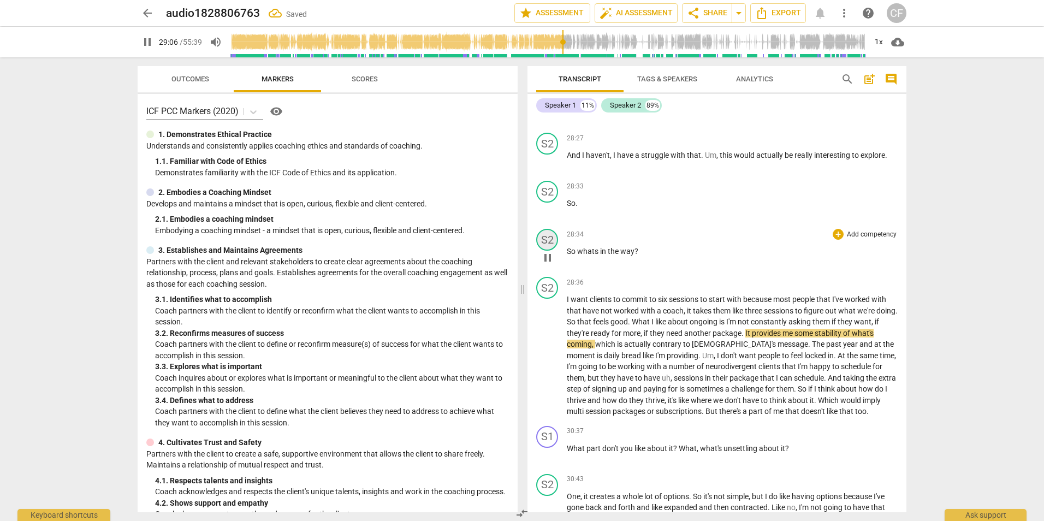
click at [551, 251] on div "S2" at bounding box center [547, 240] width 22 height 22
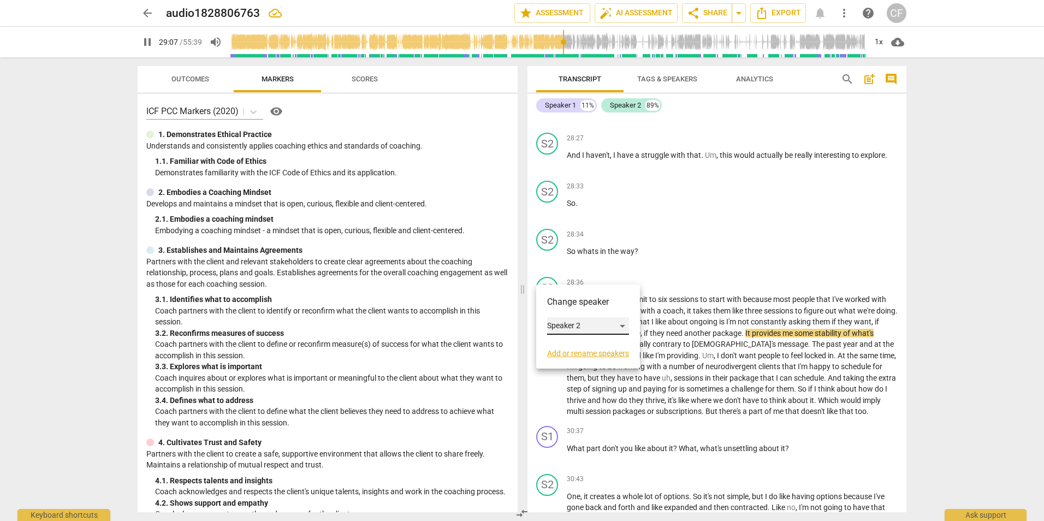
click at [624, 323] on div "Speaker 2" at bounding box center [588, 325] width 82 height 17
click at [569, 298] on li "Speaker 1" at bounding box center [588, 305] width 83 height 21
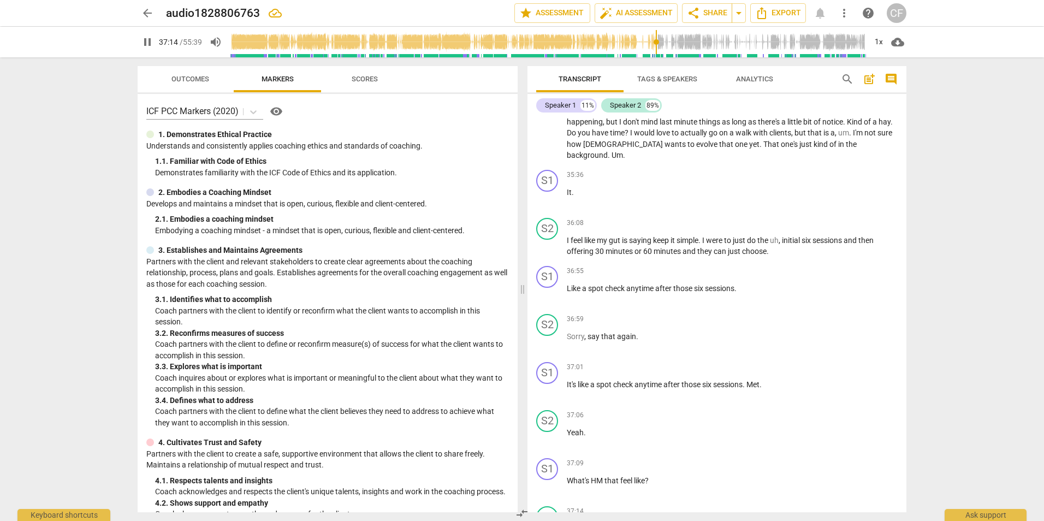
scroll to position [6842, 0]
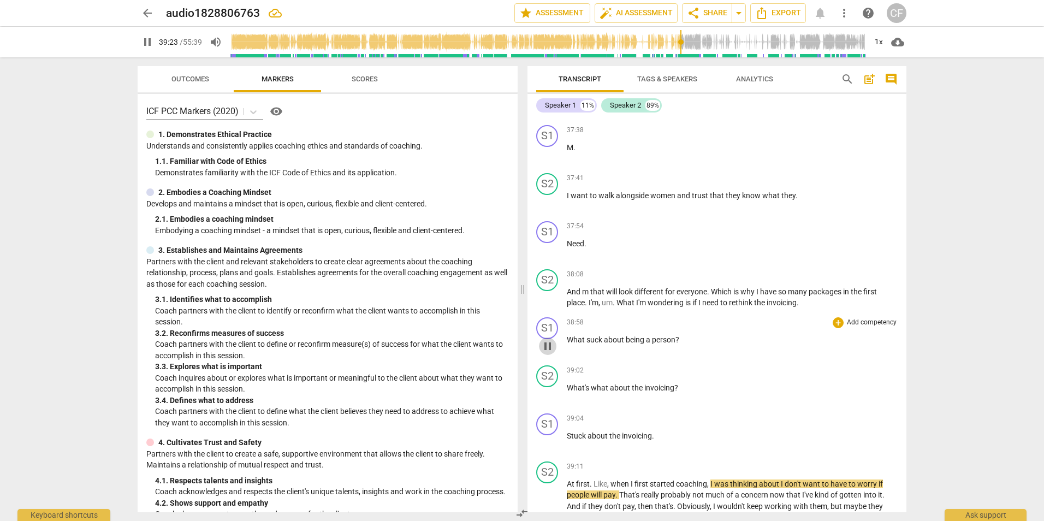
click at [542, 353] on span "pause" at bounding box center [547, 345] width 13 height 13
click at [544, 353] on span "play_arrow" at bounding box center [547, 345] width 13 height 13
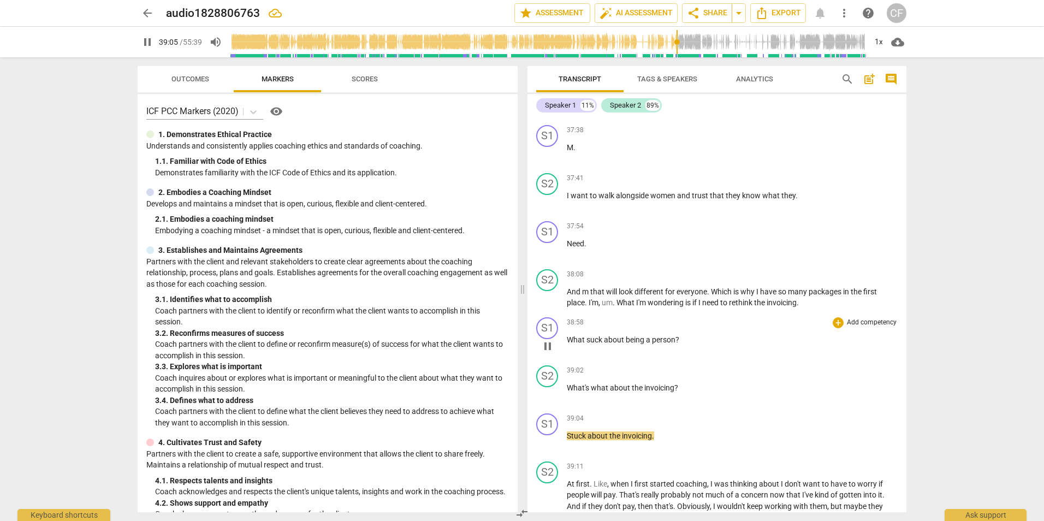
click at [674, 344] on span "person" at bounding box center [663, 339] width 23 height 9
type input "2348"
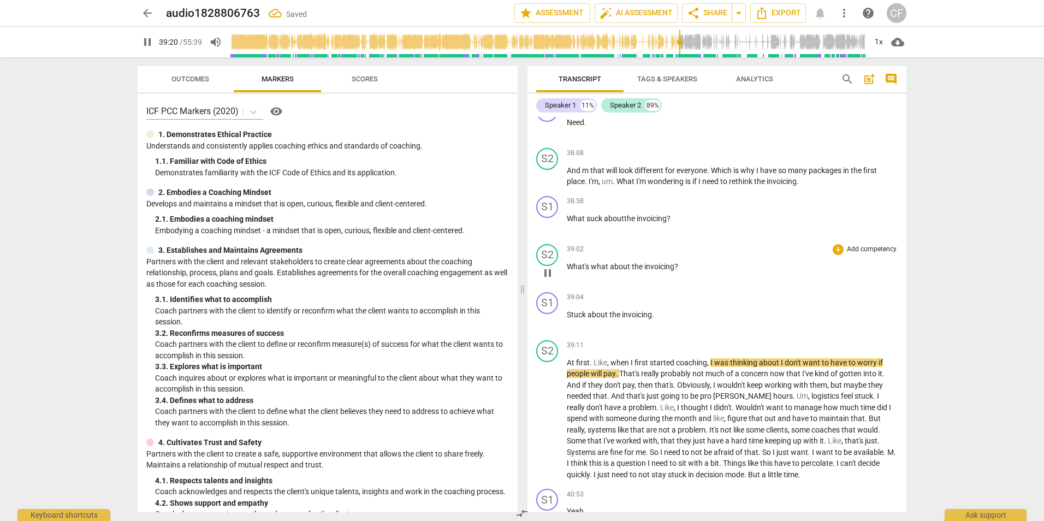
scroll to position [7060, 0]
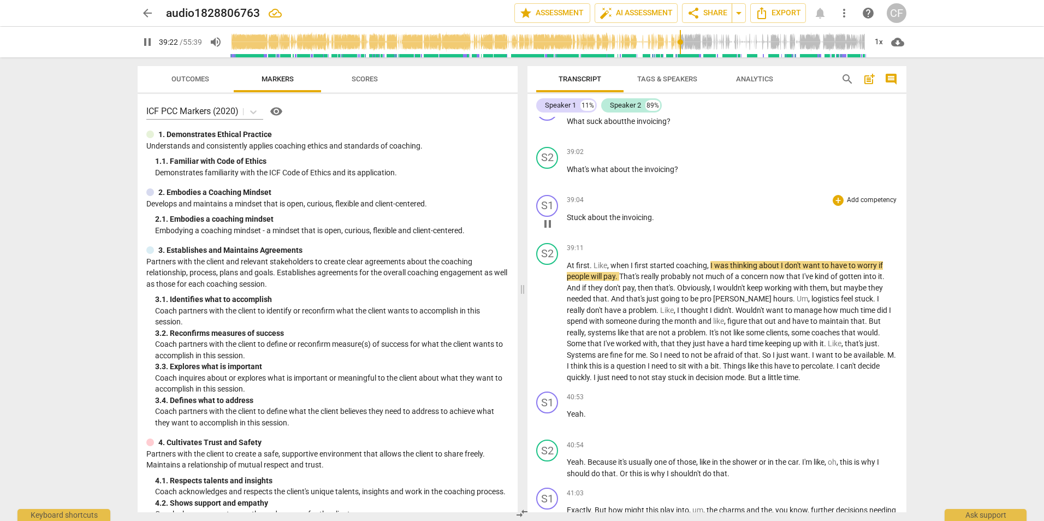
click at [568, 222] on span "Stuck" at bounding box center [577, 217] width 21 height 9
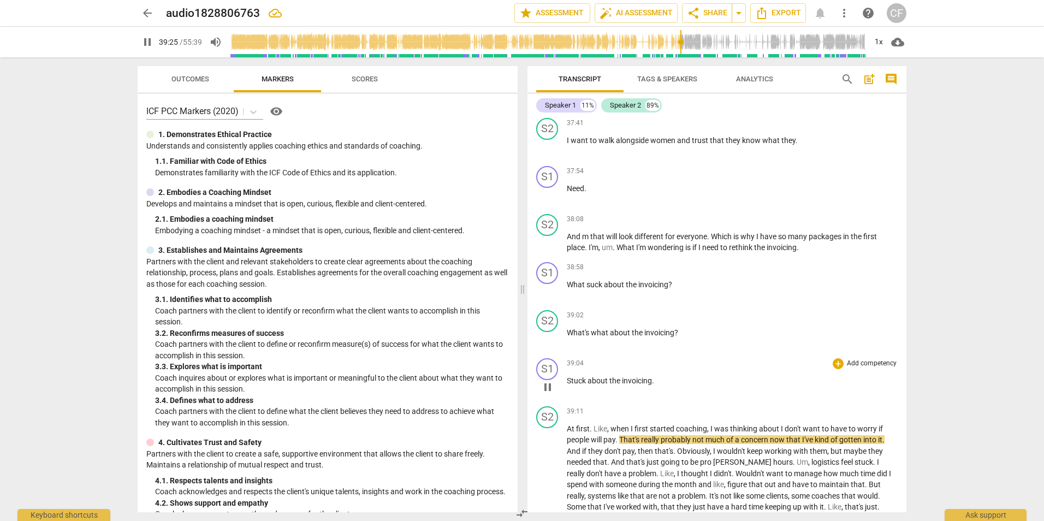
scroll to position [6896, 0]
click at [590, 289] on span "suck" at bounding box center [594, 285] width 17 height 9
click at [587, 289] on span "suck" at bounding box center [594, 285] width 17 height 9
type input "2371"
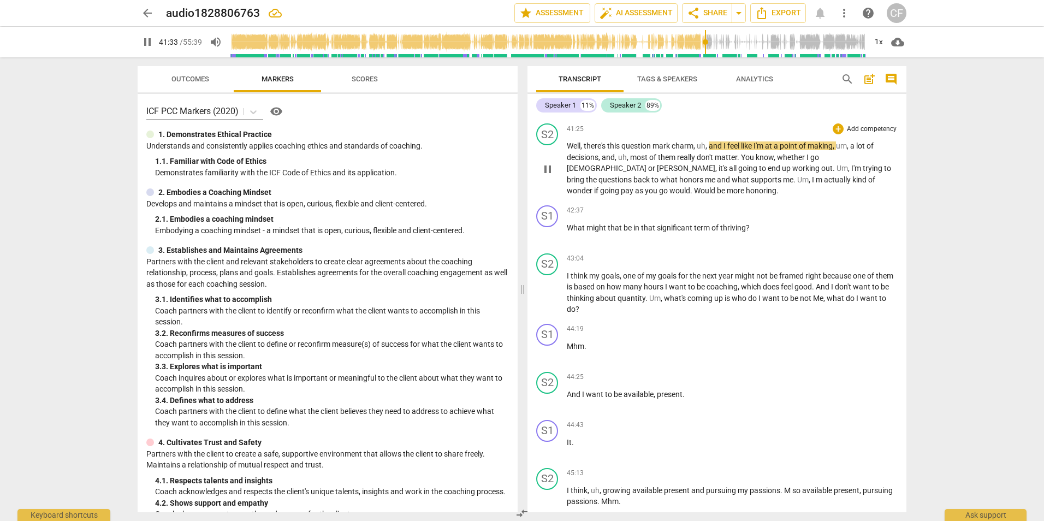
scroll to position [7497, 0]
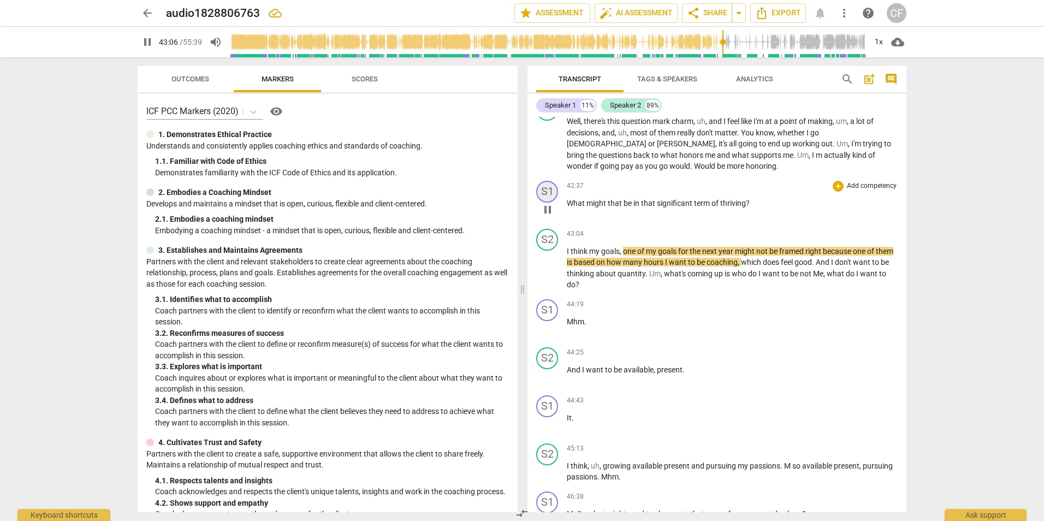
click at [552, 202] on div "S1" at bounding box center [547, 192] width 22 height 22
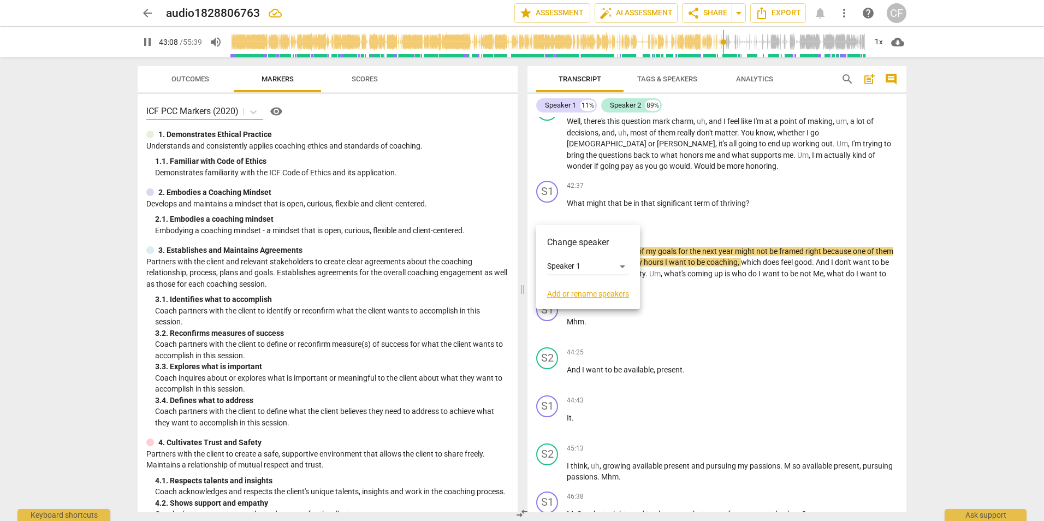
click at [763, 229] on div at bounding box center [522, 260] width 1044 height 521
click at [550, 151] on span "pause" at bounding box center [547, 144] width 13 height 13
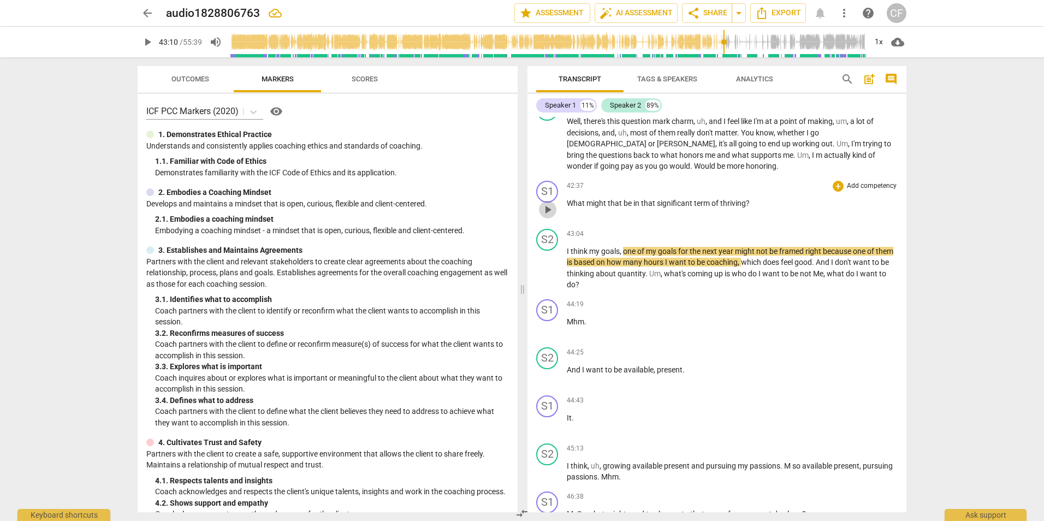
click at [543, 216] on span "play_arrow" at bounding box center [547, 209] width 13 height 13
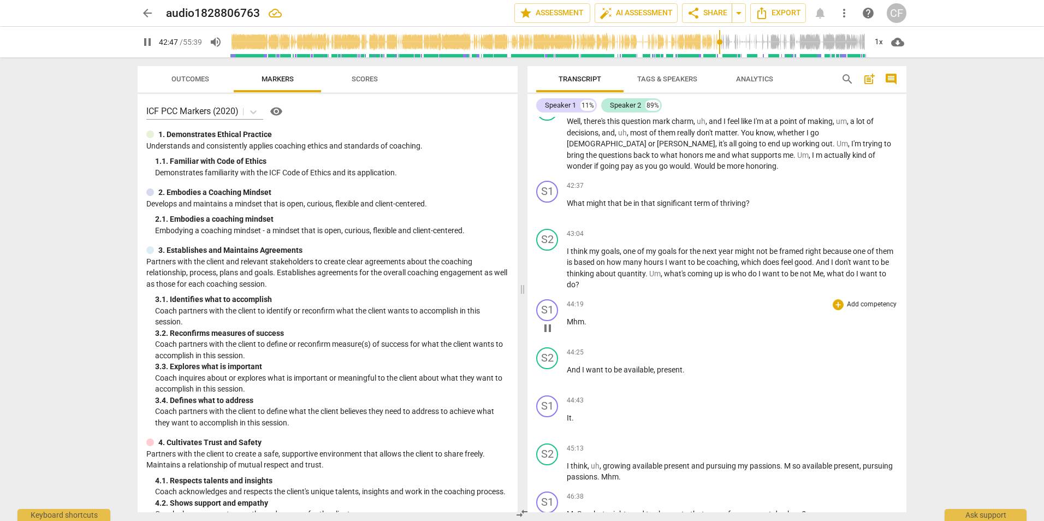
click at [548, 335] on span "pause" at bounding box center [547, 327] width 13 height 13
click at [548, 335] on span "play_arrow" at bounding box center [547, 327] width 13 height 13
click at [551, 417] on div "S1" at bounding box center [547, 406] width 22 height 22
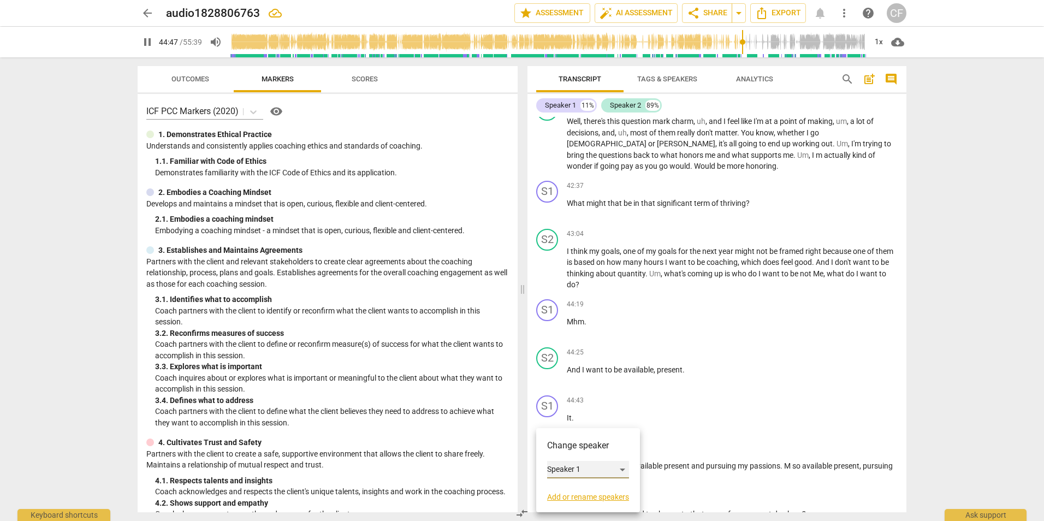
click at [626, 466] on div "Speaker 1" at bounding box center [588, 469] width 82 height 17
click at [626, 466] on li "Speaker 1" at bounding box center [588, 469] width 83 height 21
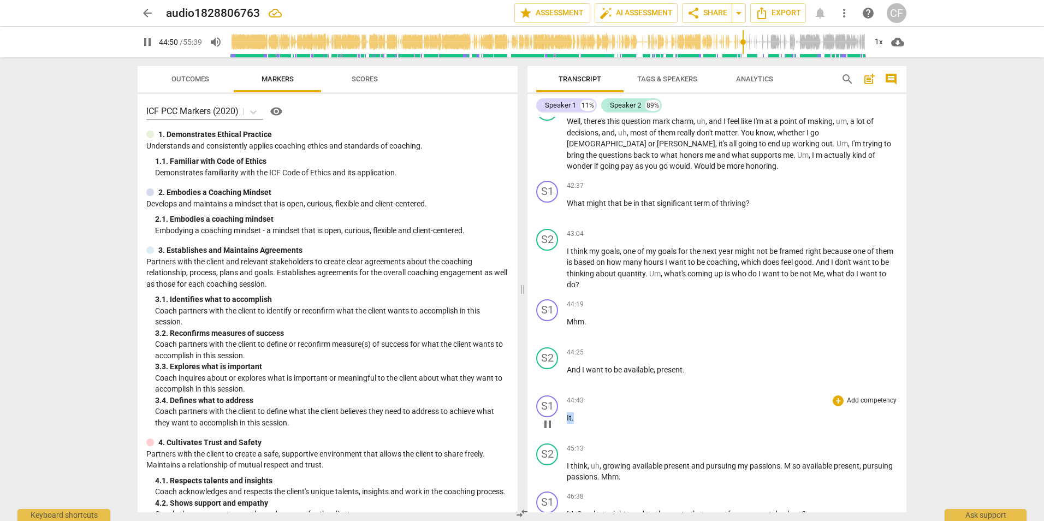
drag, startPoint x: 650, startPoint y: 437, endPoint x: 567, endPoint y: 443, distance: 82.6
click at [567, 424] on p "It ." at bounding box center [732, 417] width 331 height 11
type input "2691"
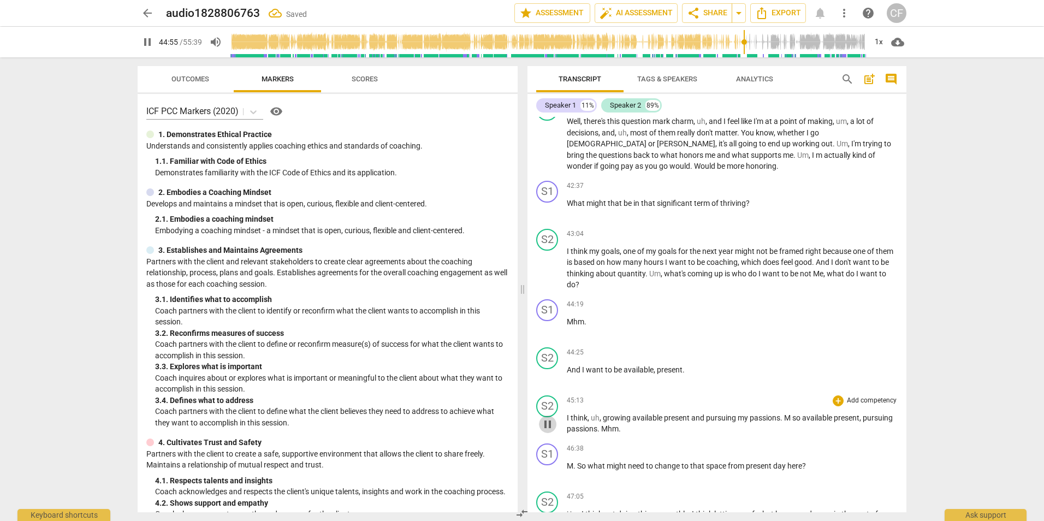
click at [547, 431] on span "pause" at bounding box center [547, 424] width 13 height 13
click at [547, 431] on span "play_arrow" at bounding box center [547, 424] width 13 height 13
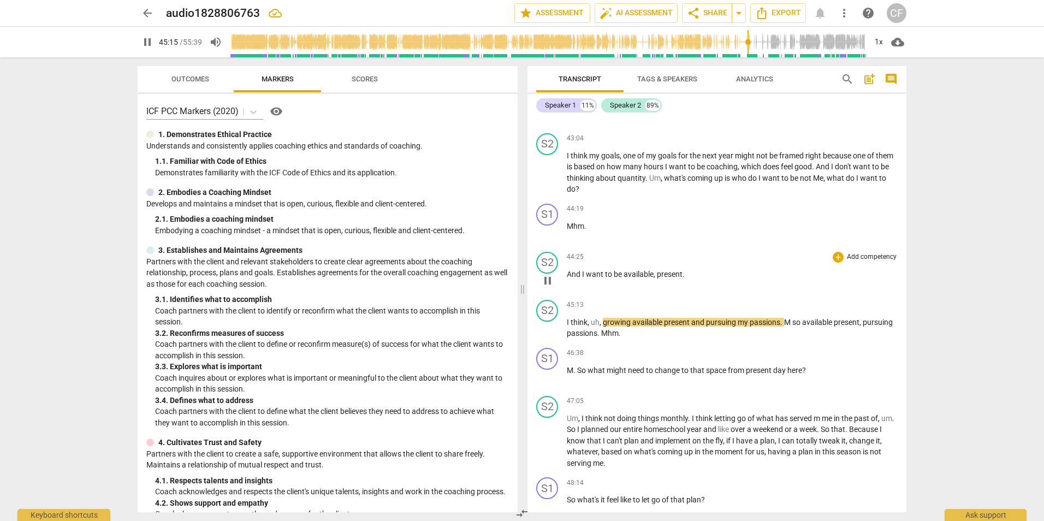
scroll to position [7606, 0]
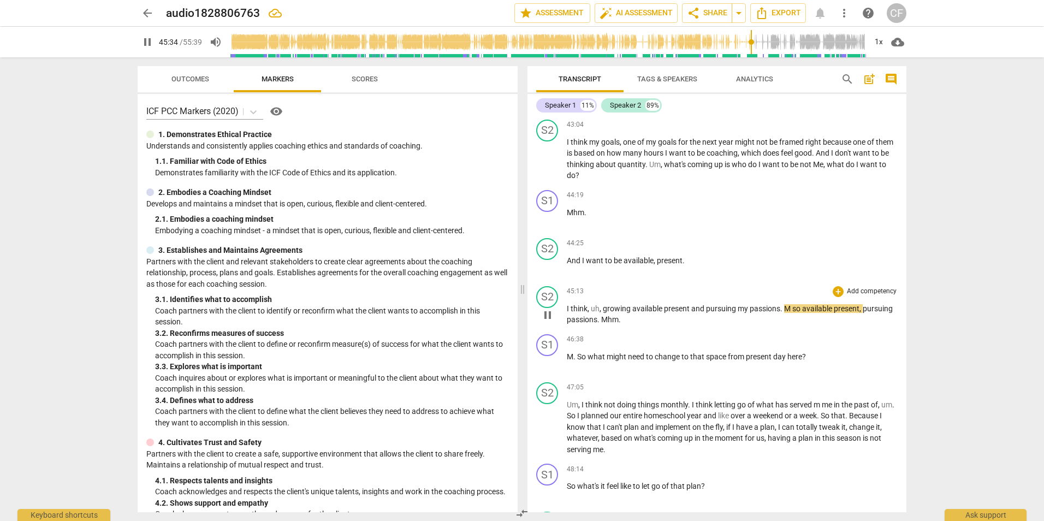
click at [801, 313] on span "so" at bounding box center [797, 308] width 10 height 9
type input "2736"
click at [628, 325] on p "I think , uh , growing available present and pursuing my passions . A [DEMOGRAP…" at bounding box center [732, 314] width 331 height 22
click at [576, 361] on span "." at bounding box center [575, 356] width 4 height 9
type input "2762"
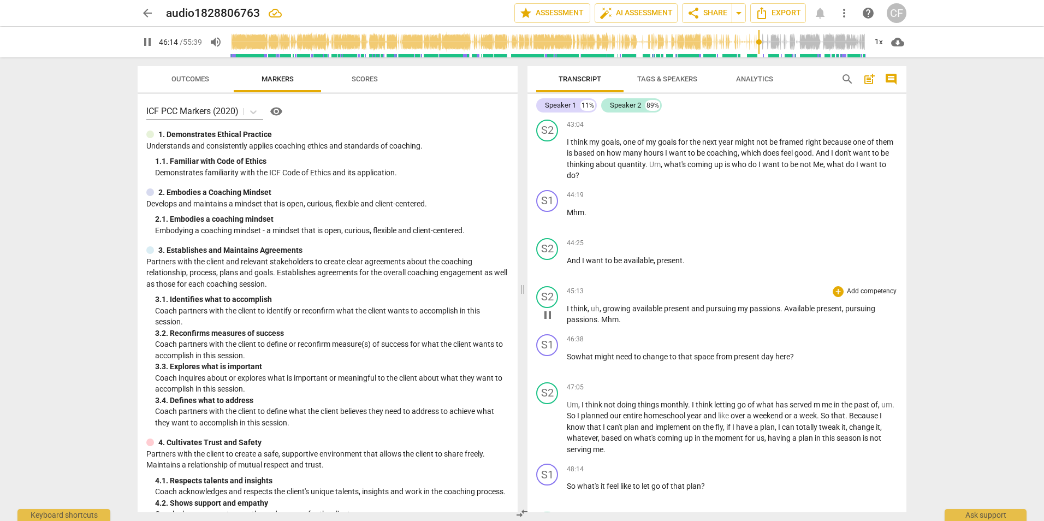
click at [621, 325] on p "I think , uh , growing available present and pursuing my passions . Available p…" at bounding box center [732, 314] width 331 height 22
type input "2775"
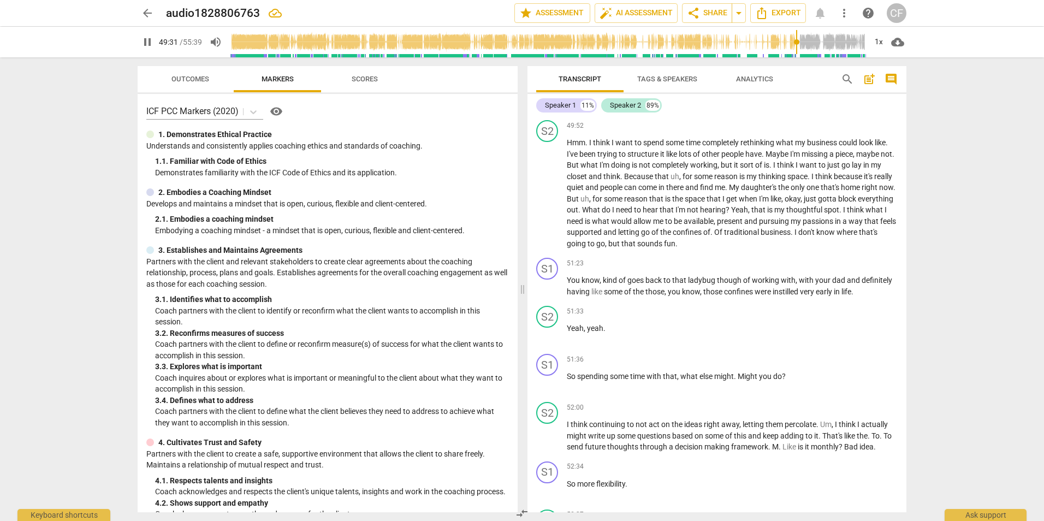
scroll to position [8390, 0]
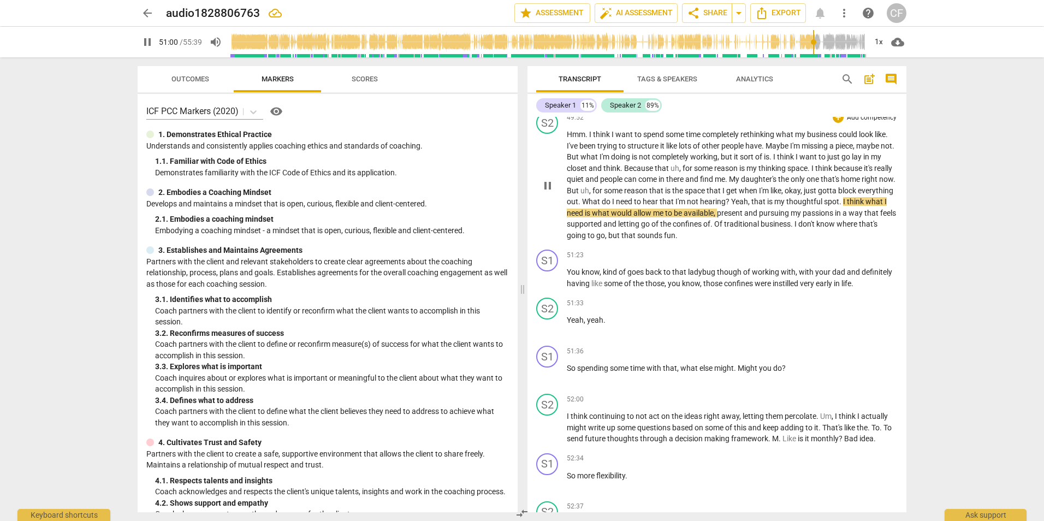
click at [545, 192] on span "pause" at bounding box center [547, 185] width 13 height 13
click at [731, 206] on span "?" at bounding box center [727, 201] width 5 height 9
click at [544, 192] on span "play_arrow" at bounding box center [547, 185] width 13 height 13
click at [544, 192] on span "pause" at bounding box center [547, 185] width 13 height 13
click at [544, 192] on span "play_arrow" at bounding box center [547, 185] width 13 height 13
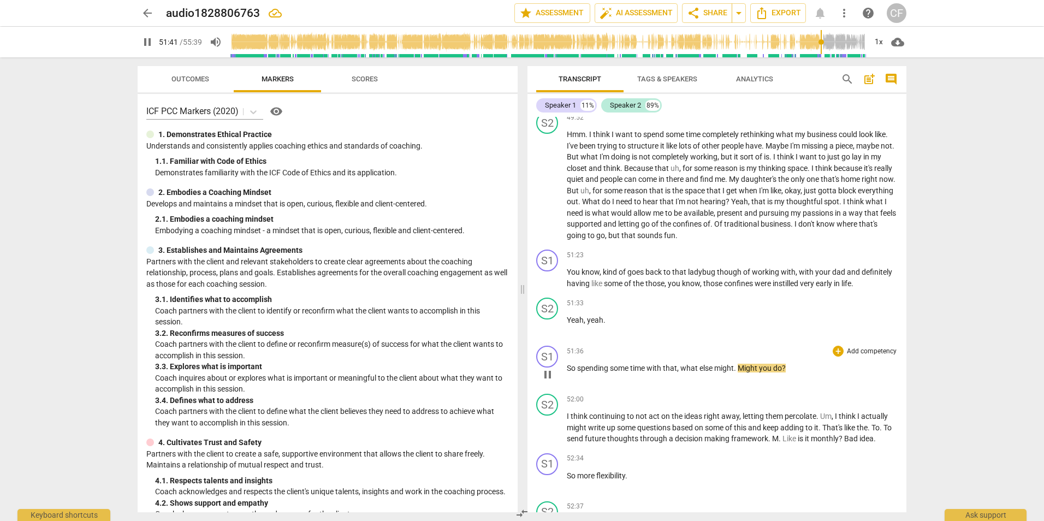
click at [763, 372] on span "you" at bounding box center [766, 368] width 14 height 9
click at [761, 372] on span "you" at bounding box center [766, 368] width 14 height 9
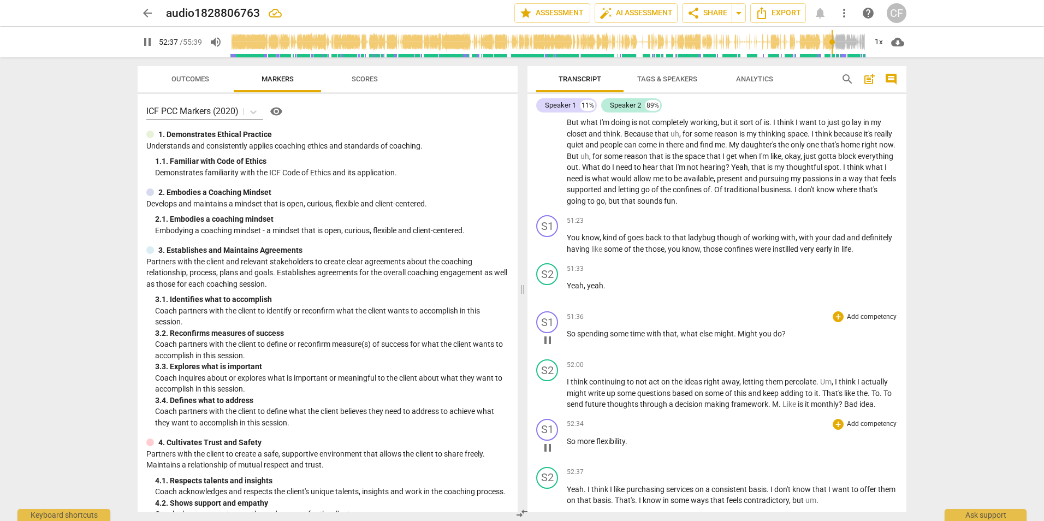
scroll to position [8499, 0]
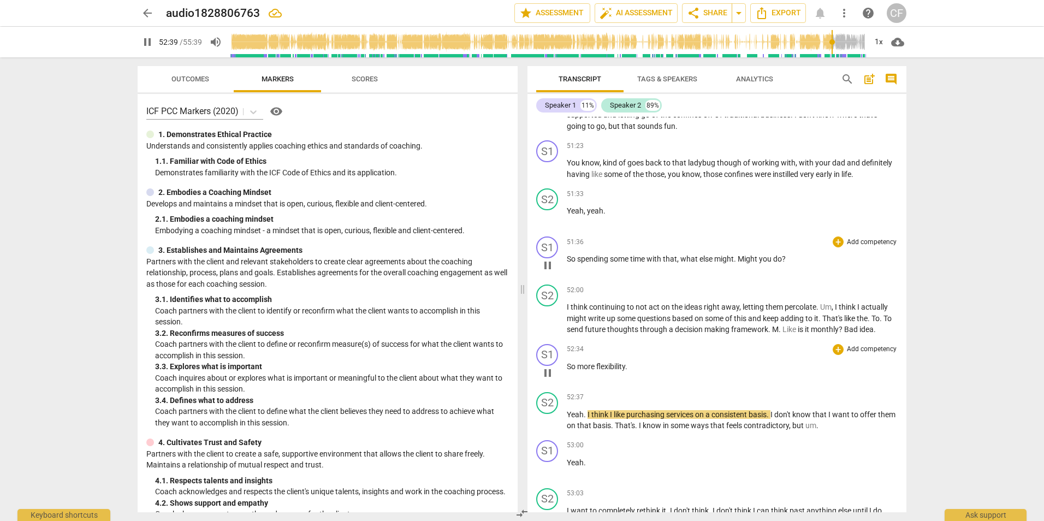
click at [592, 371] on span "more" at bounding box center [586, 366] width 19 height 9
type input "3161"
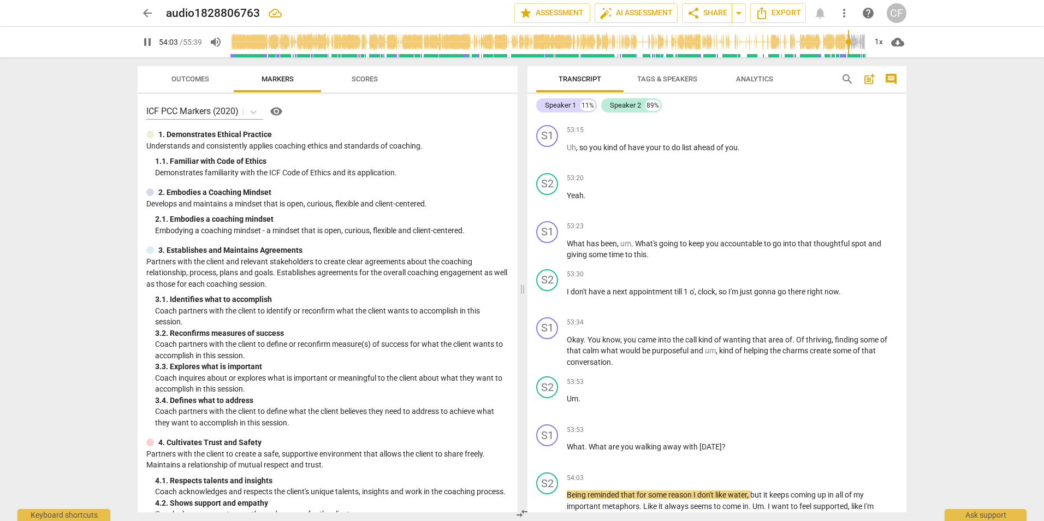
scroll to position [9165, 0]
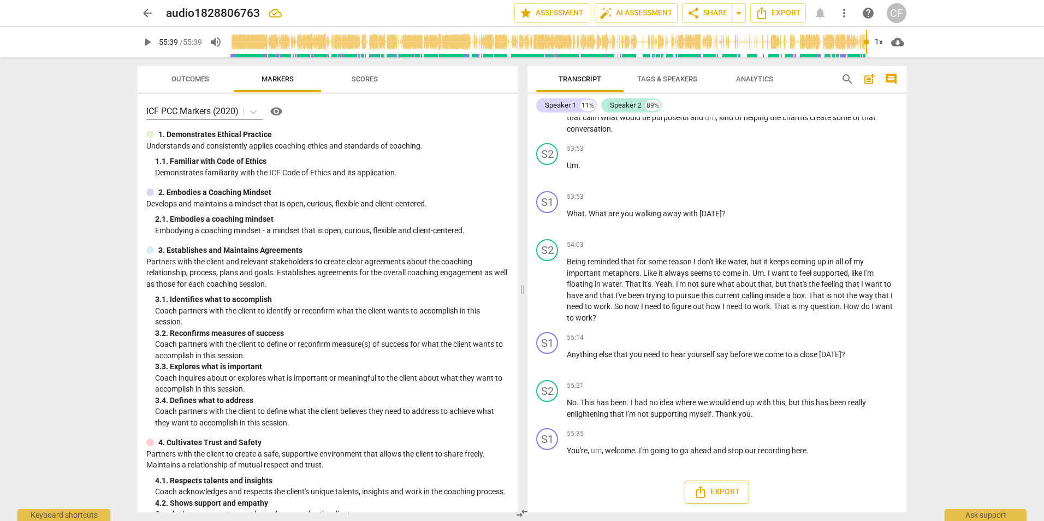
type input "3339"
click at [714, 492] on span "Export" at bounding box center [717, 491] width 46 height 13
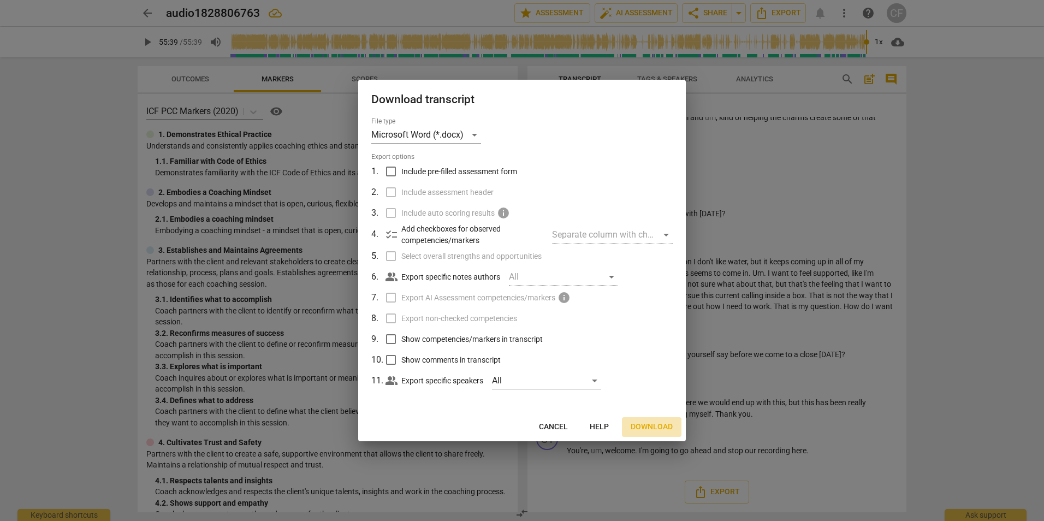
click at [643, 424] on span "Download" at bounding box center [651, 426] width 42 height 11
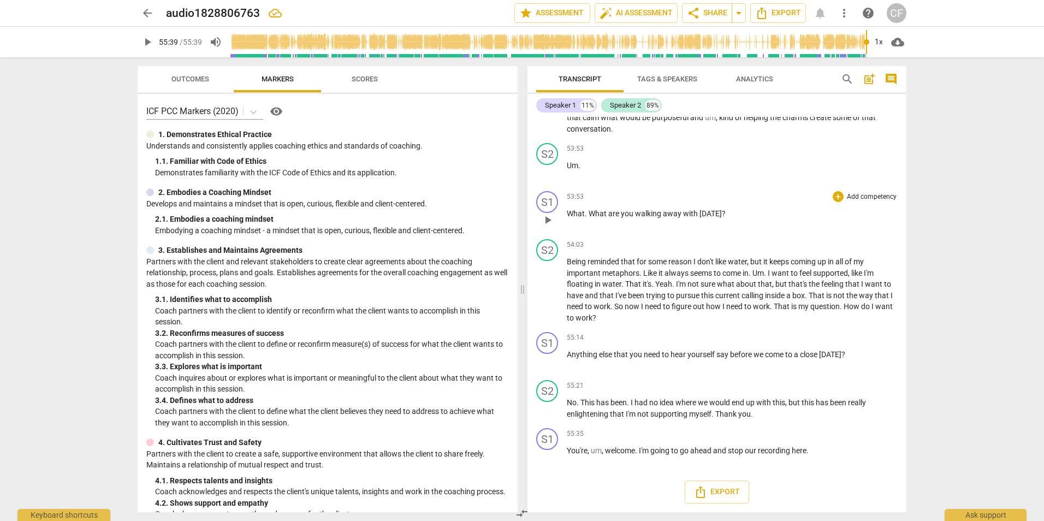
click at [795, 227] on div "53:53 + Add competency keyboard_arrow_right What . What are you walking away wi…" at bounding box center [732, 210] width 331 height 39
click at [868, 78] on span "post_add" at bounding box center [868, 79] width 13 height 13
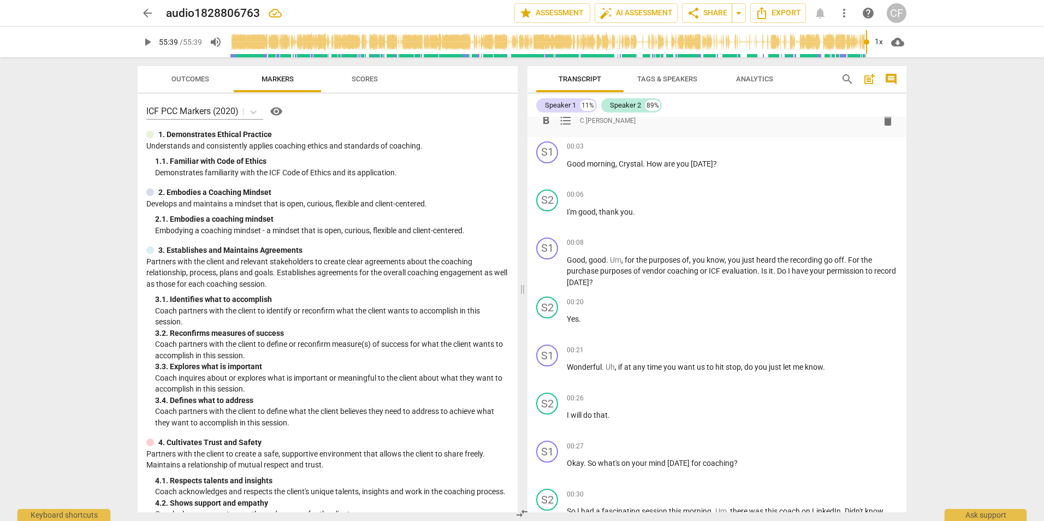
scroll to position [24, 0]
click at [574, 107] on div "Speaker 1" at bounding box center [560, 105] width 31 height 11
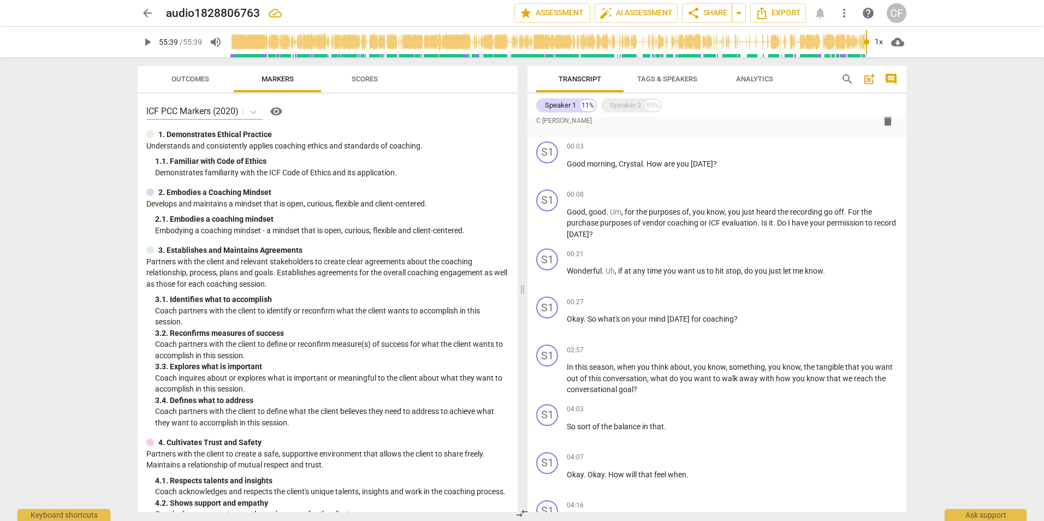
click at [869, 81] on span "post_add" at bounding box center [868, 79] width 13 height 13
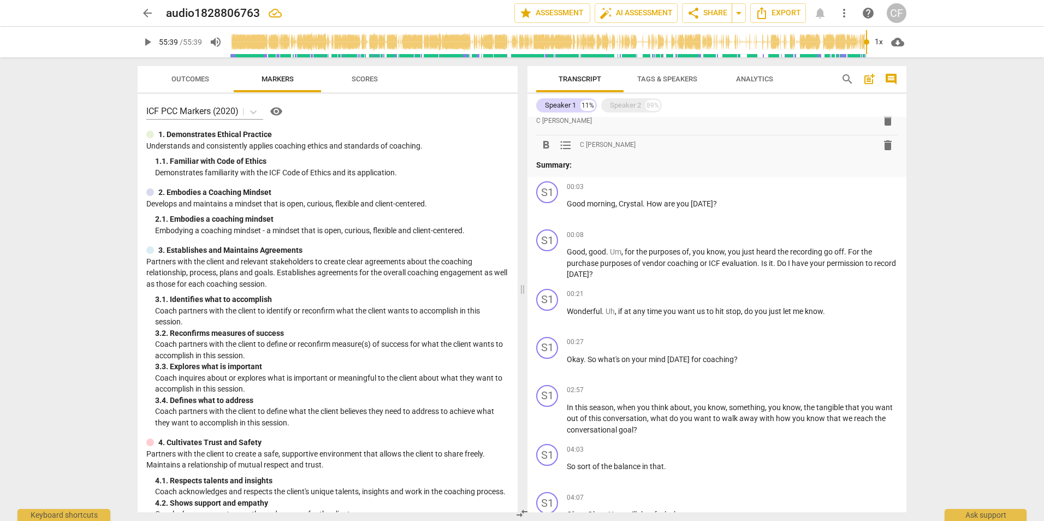
click at [869, 81] on span "post_add" at bounding box center [868, 79] width 13 height 13
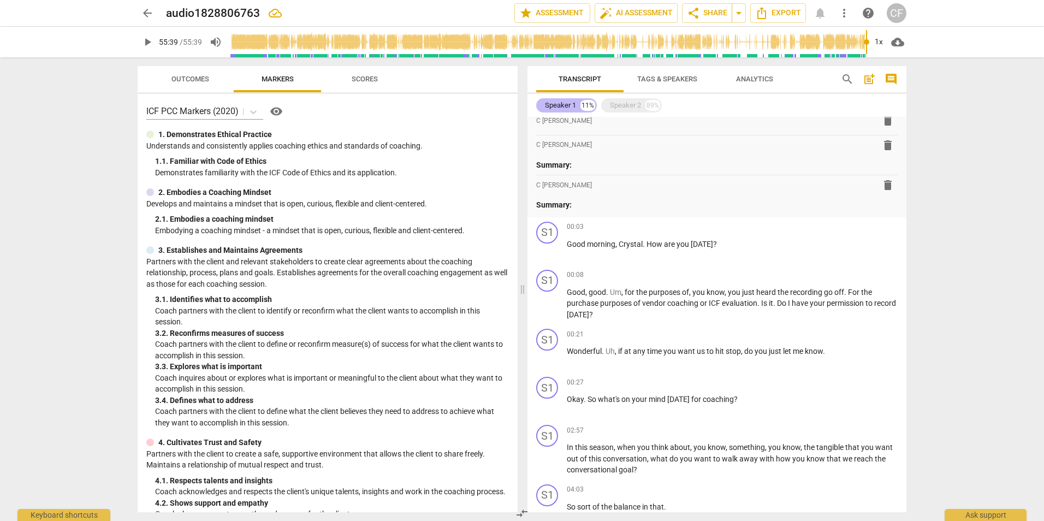
click at [547, 103] on div "Speaker 1" at bounding box center [560, 105] width 31 height 11
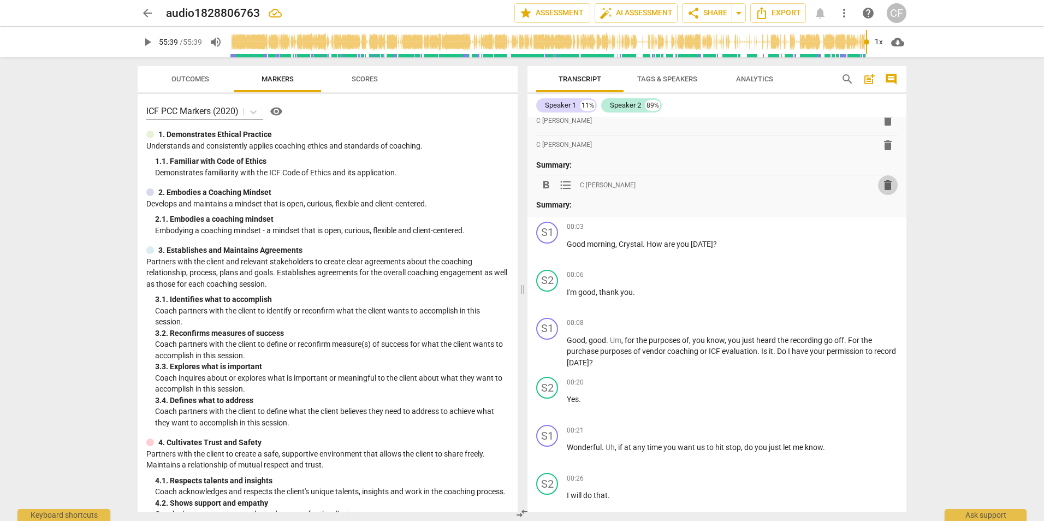
click at [884, 188] on span "delete" at bounding box center [887, 184] width 13 height 13
click at [671, 76] on span "Tags & Speakers" at bounding box center [667, 79] width 60 height 8
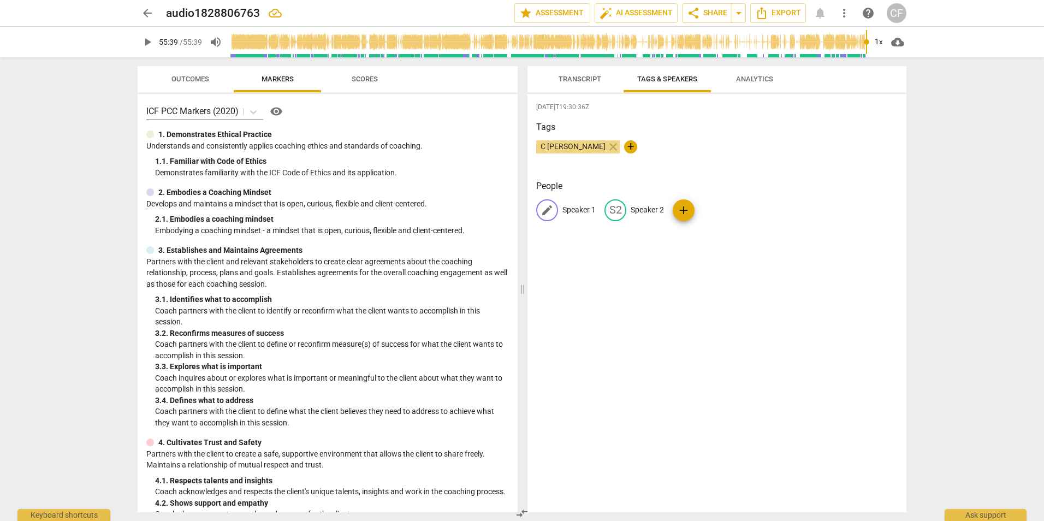
click at [550, 213] on span "edit" at bounding box center [546, 210] width 13 height 13
click at [606, 208] on input "Coach" at bounding box center [605, 209] width 87 height 17
type input "Coach [PERSON_NAME]"
click at [710, 209] on p "Speaker 2" at bounding box center [717, 209] width 33 height 11
type input "Client"
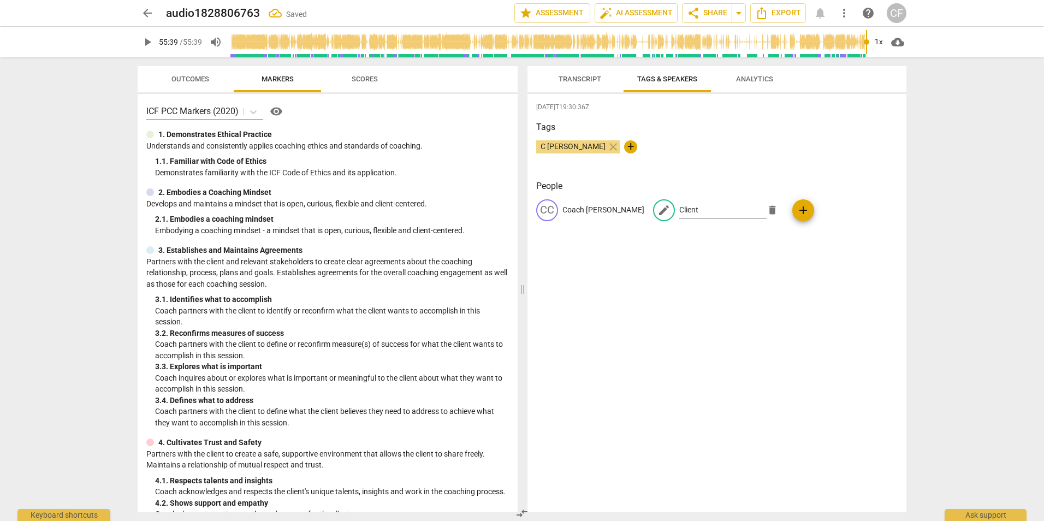
click at [825, 329] on div "[DATE]T19:30:36Z Tags C [PERSON_NAME] close + People CC Coach [PERSON_NAME] edi…" at bounding box center [716, 303] width 379 height 418
click at [565, 77] on span "Transcript" at bounding box center [579, 79] width 43 height 8
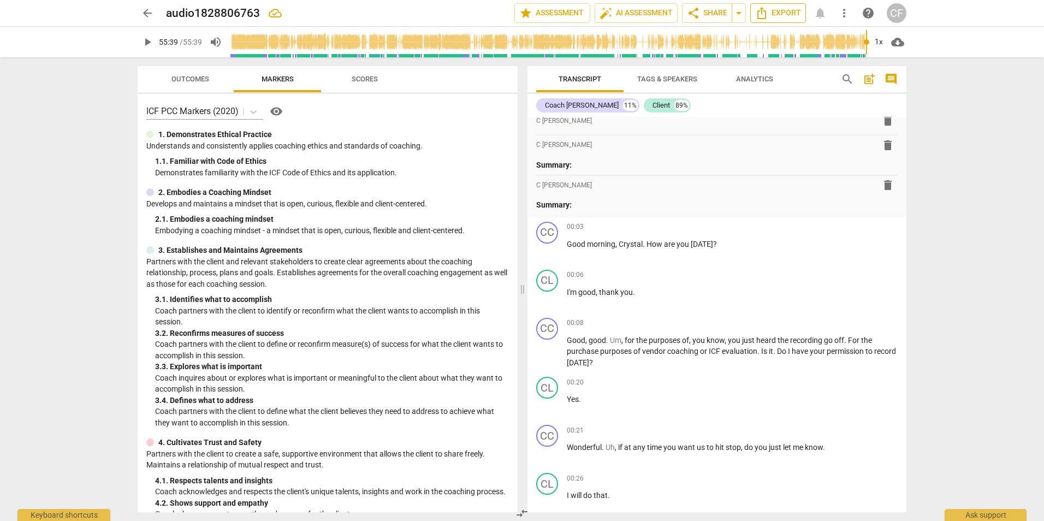
click at [781, 9] on span "Export" at bounding box center [778, 13] width 46 height 13
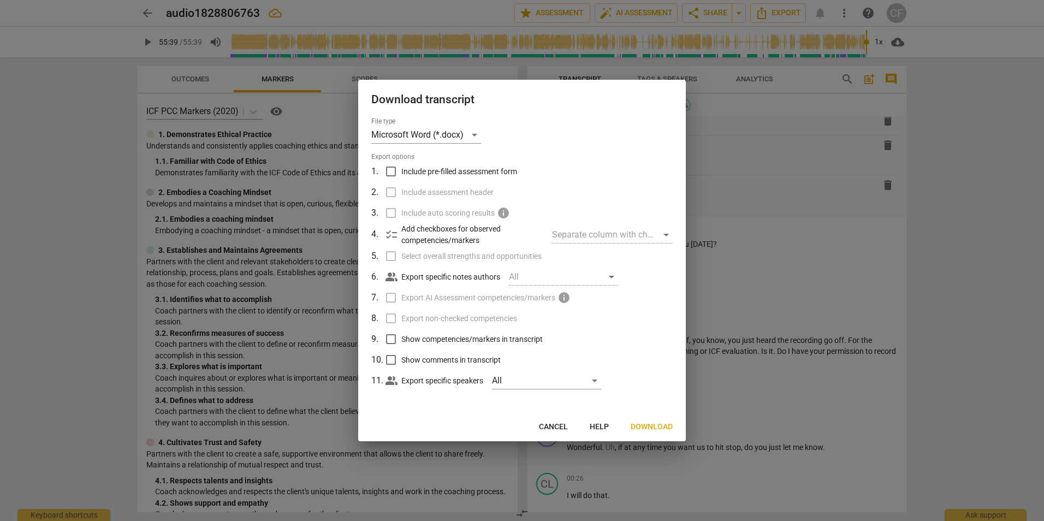
click at [656, 421] on span "Download" at bounding box center [651, 426] width 42 height 11
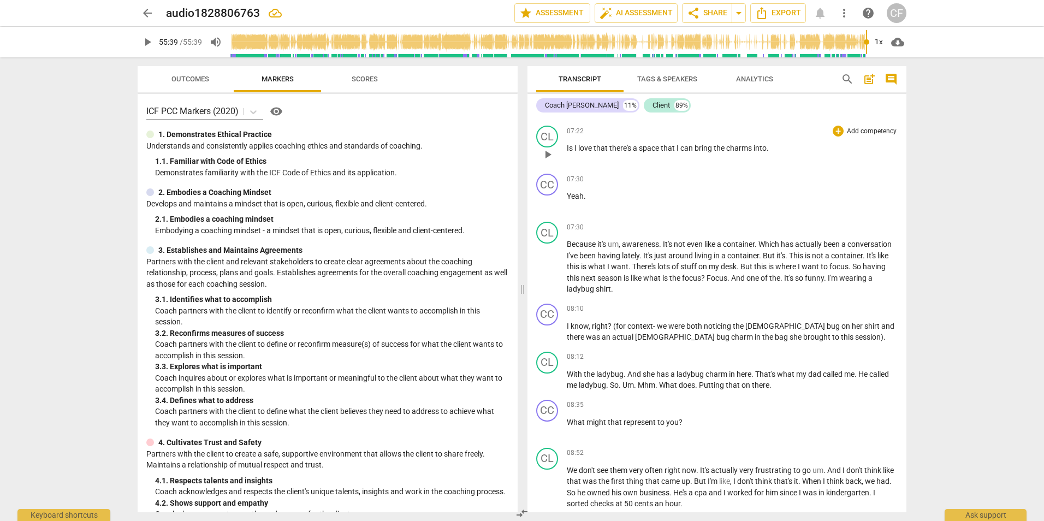
scroll to position [1771, 0]
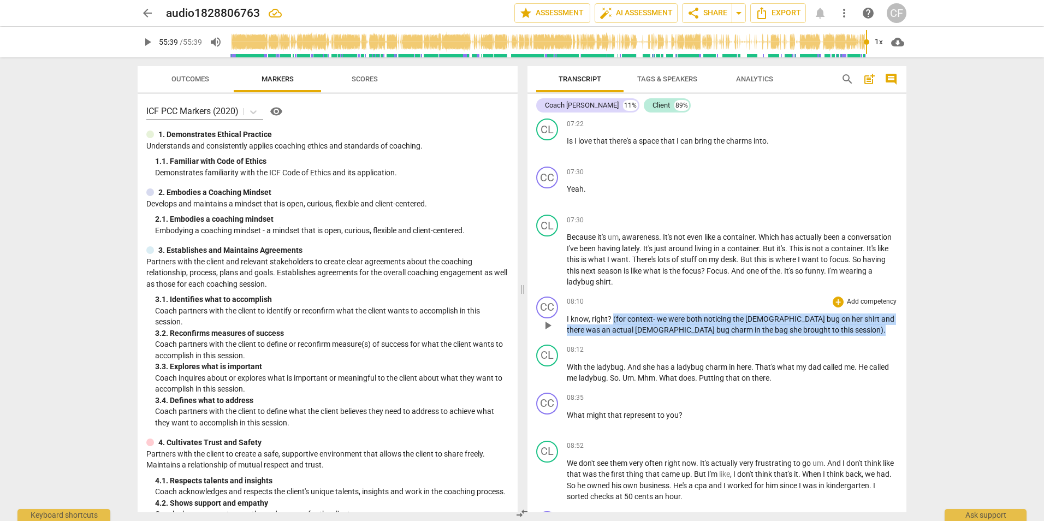
drag, startPoint x: 613, startPoint y: 328, endPoint x: 800, endPoint y: 341, distance: 187.1
click at [800, 336] on p "I know , right ? (for context- we were both noticing the [DEMOGRAPHIC_DATA] bug…" at bounding box center [732, 324] width 331 height 22
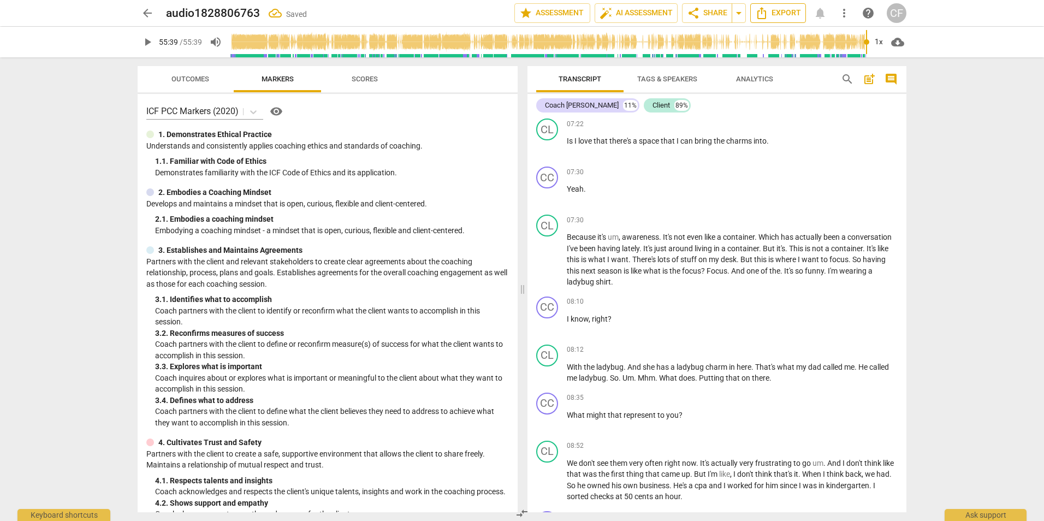
click at [782, 14] on span "Export" at bounding box center [778, 13] width 46 height 13
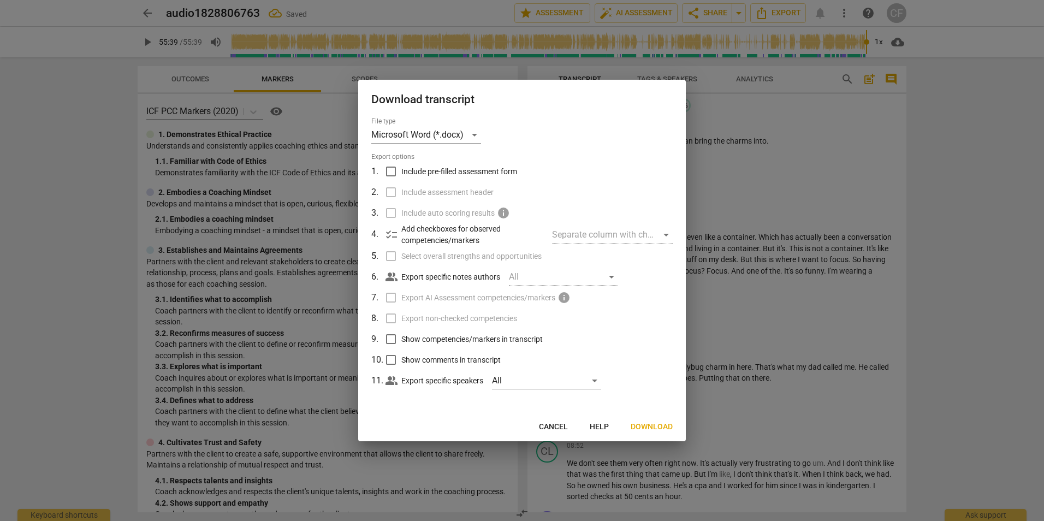
click at [657, 431] on span "Download" at bounding box center [651, 426] width 42 height 11
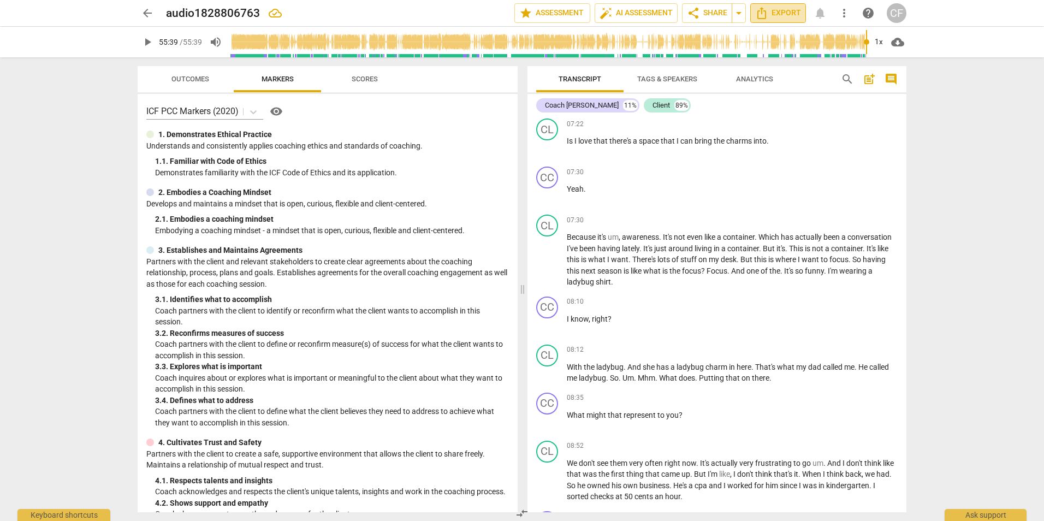
click at [765, 12] on icon "Export" at bounding box center [761, 13] width 13 height 13
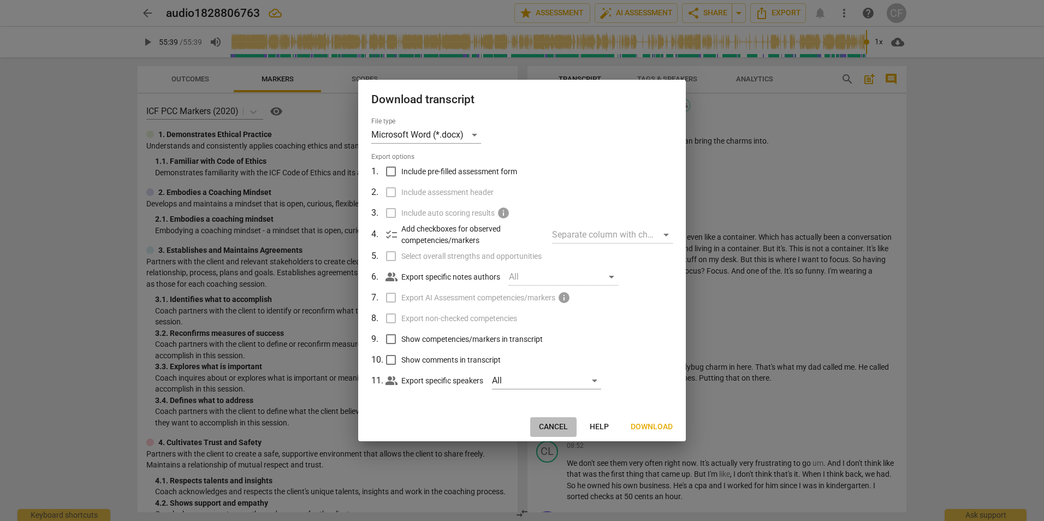
click at [561, 428] on span "Cancel" at bounding box center [553, 426] width 29 height 11
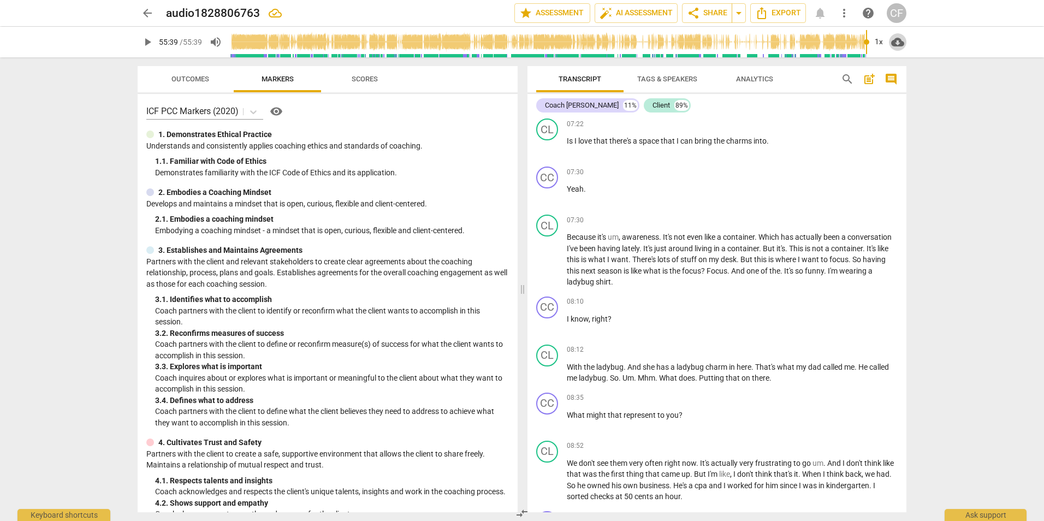
click at [897, 44] on span "cloud_download" at bounding box center [897, 41] width 13 height 13
click at [911, 41] on li "Download audio" at bounding box center [929, 42] width 81 height 26
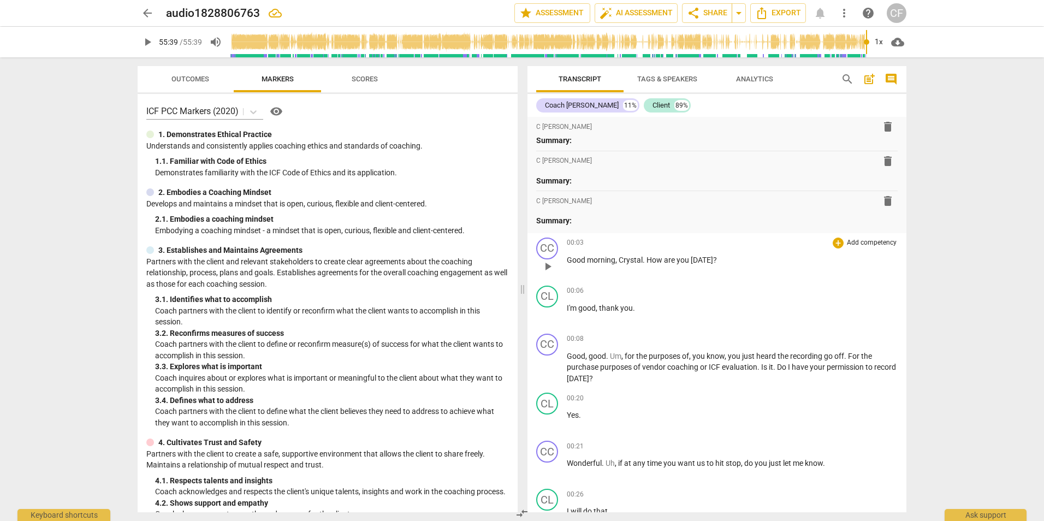
scroll to position [0, 0]
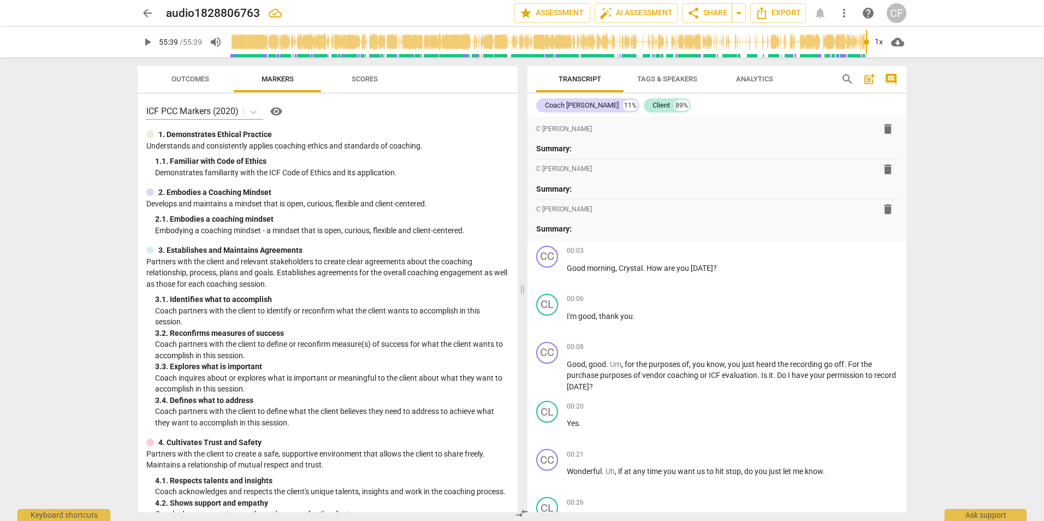
click at [898, 43] on span "cloud_download" at bounding box center [897, 41] width 13 height 13
click at [917, 43] on li "Download audio" at bounding box center [929, 42] width 81 height 26
click at [897, 44] on span "cloud_download" at bounding box center [897, 41] width 13 height 13
click at [741, 16] on div at bounding box center [522, 260] width 1044 height 521
click at [740, 13] on span "arrow_drop_down" at bounding box center [738, 13] width 13 height 13
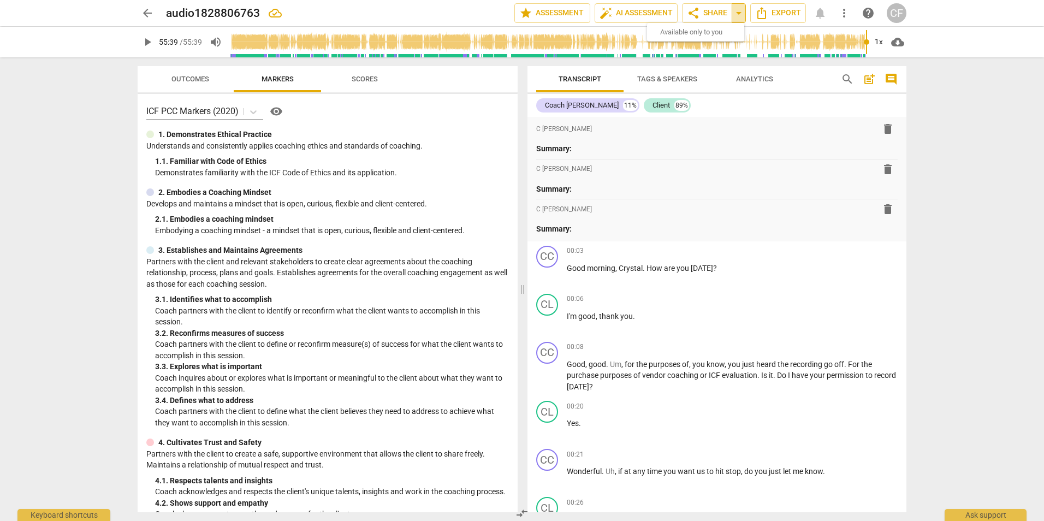
click at [735, 11] on span "arrow_drop_down" at bounding box center [738, 13] width 13 height 13
click at [717, 11] on span "share Share" at bounding box center [707, 13] width 40 height 13
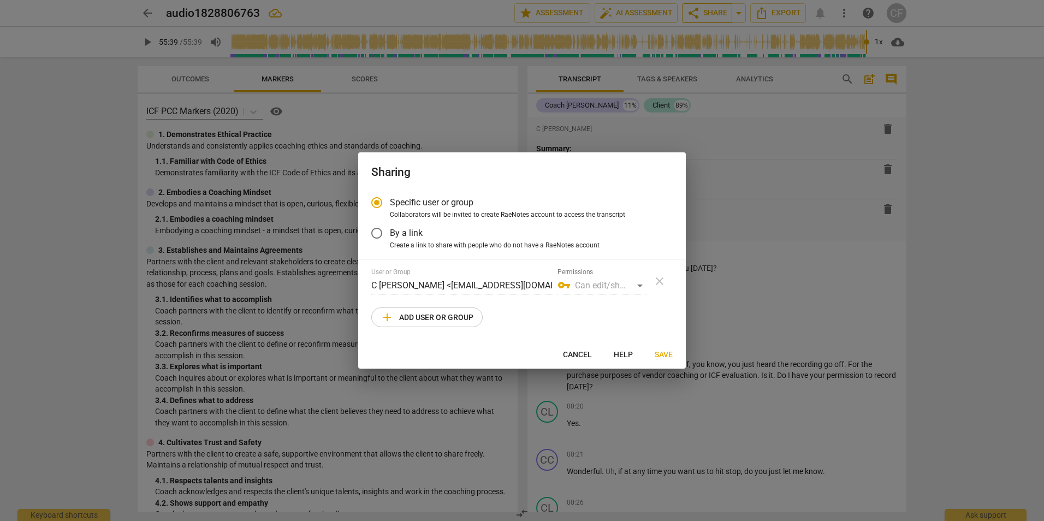
radio input "false"
click at [377, 233] on input "By a link" at bounding box center [377, 233] width 26 height 26
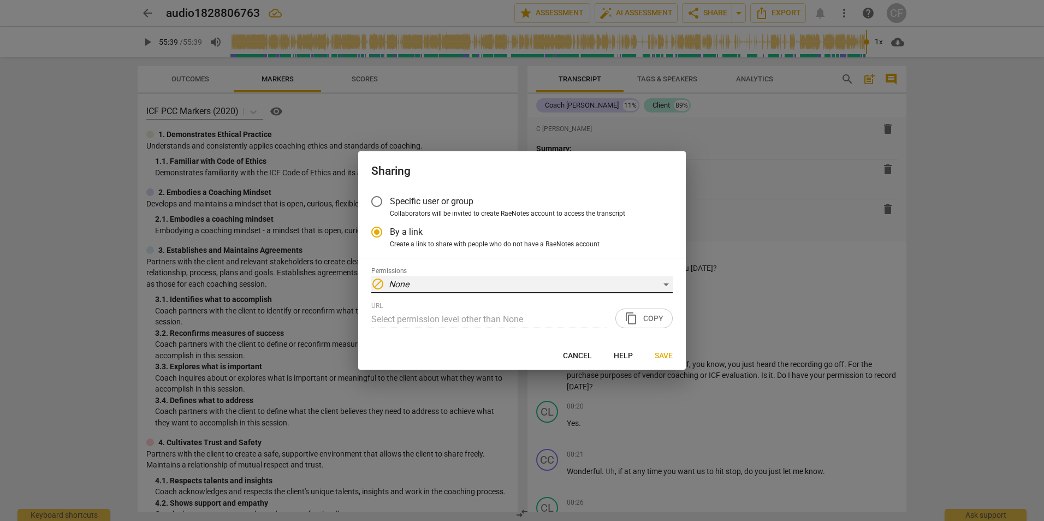
click at [667, 284] on div "block None" at bounding box center [521, 284] width 301 height 17
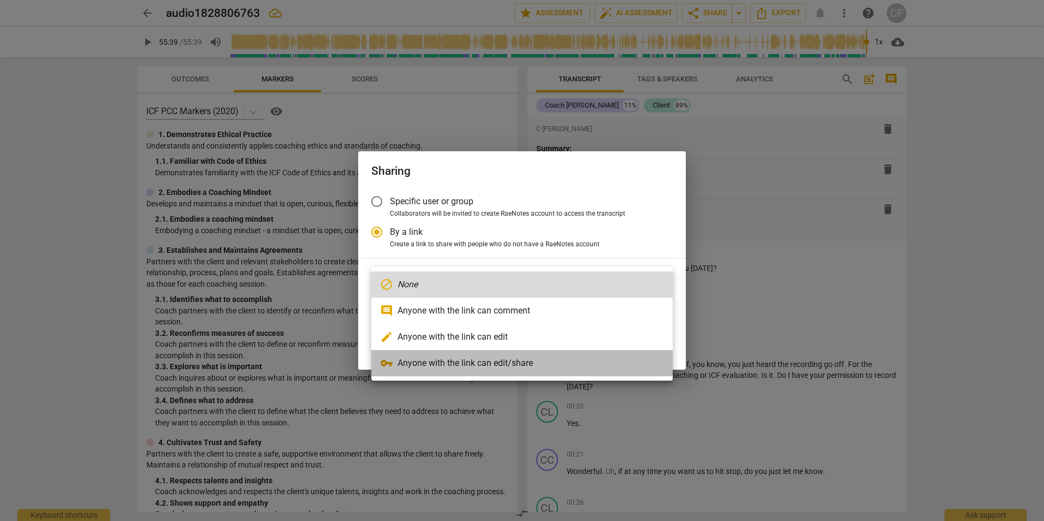
click at [479, 362] on li "vpn_key Anyone with the link can edit/share" at bounding box center [521, 363] width 301 height 26
radio input "false"
type input "[URL][DOMAIN_NAME]"
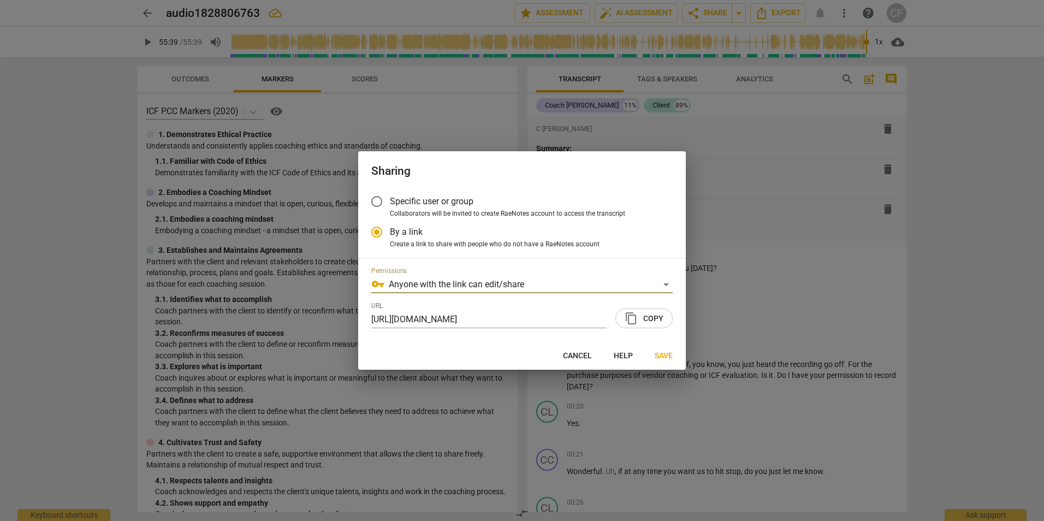
click at [660, 354] on span "Save" at bounding box center [663, 355] width 18 height 11
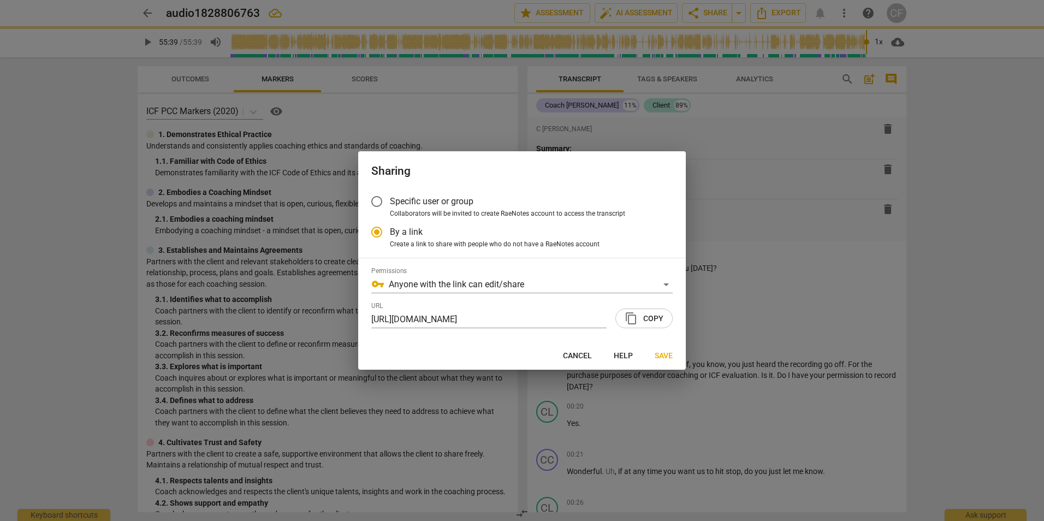
radio input "false"
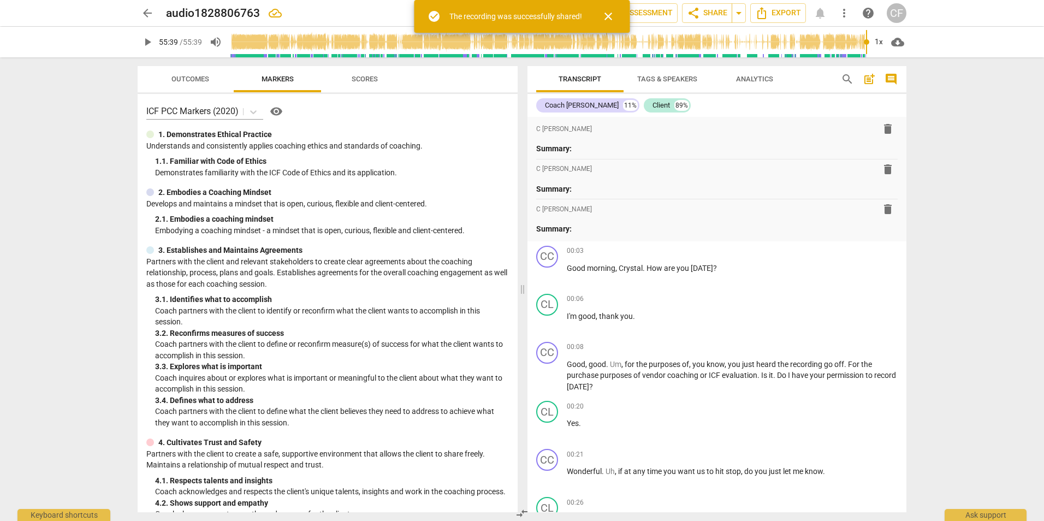
click at [612, 15] on span "close" at bounding box center [607, 16] width 13 height 13
